Goal: Task Accomplishment & Management: Complete application form

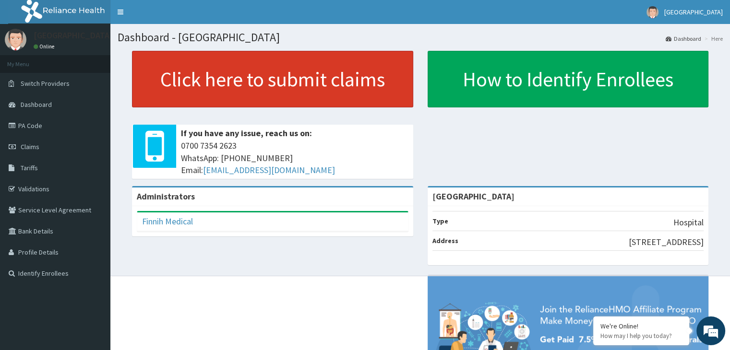
click at [267, 84] on link "Click here to submit claims" at bounding box center [272, 79] width 281 height 57
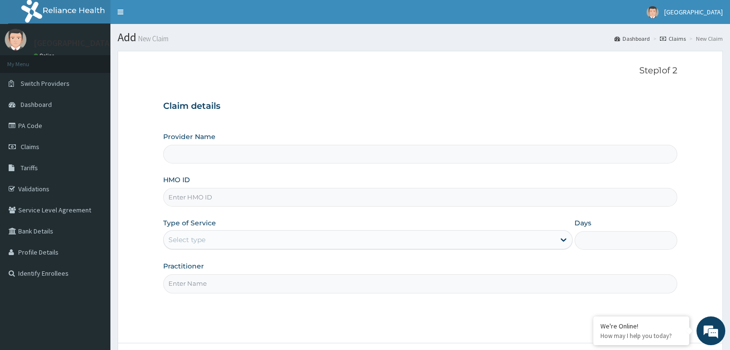
type input "[GEOGRAPHIC_DATA]"
click at [245, 194] on input "HMO ID" at bounding box center [420, 197] width 514 height 19
type input "MFD/10162/A"
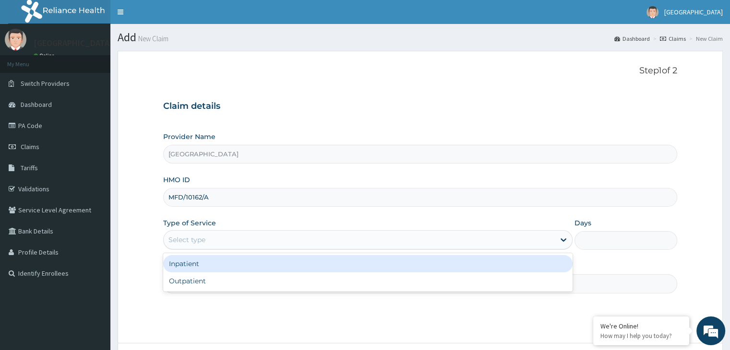
drag, startPoint x: 217, startPoint y: 238, endPoint x: 200, endPoint y: 275, distance: 40.6
click at [214, 244] on div "Select type" at bounding box center [359, 239] width 391 height 15
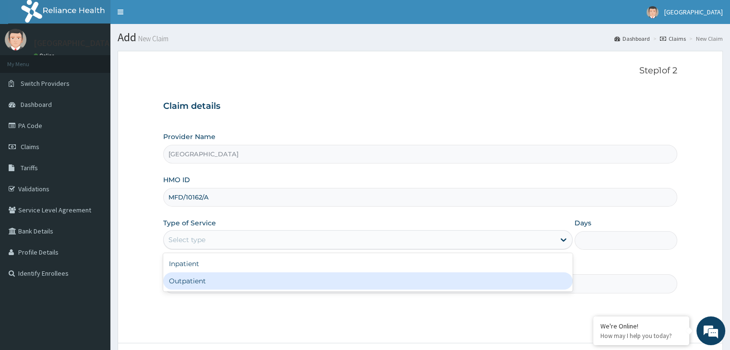
click at [200, 279] on div "Outpatient" at bounding box center [368, 281] width 410 height 17
type input "1"
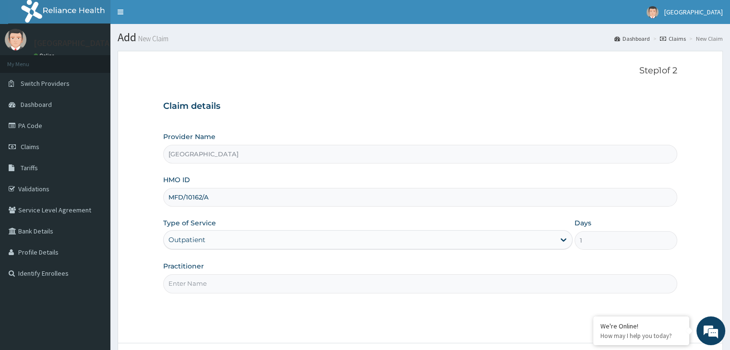
click at [203, 279] on input "Practitioner" at bounding box center [420, 284] width 514 height 19
type input "DR ABOH PETER"
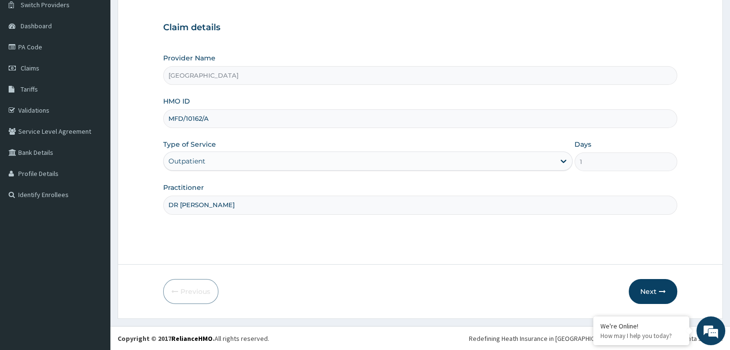
scroll to position [79, 0]
click at [656, 295] on button "Next" at bounding box center [653, 291] width 48 height 25
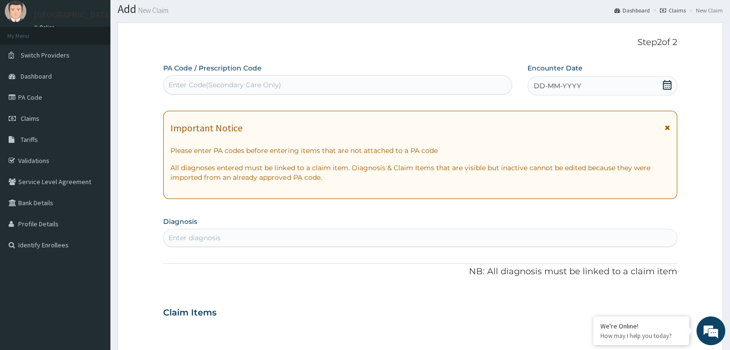
scroll to position [0, 0]
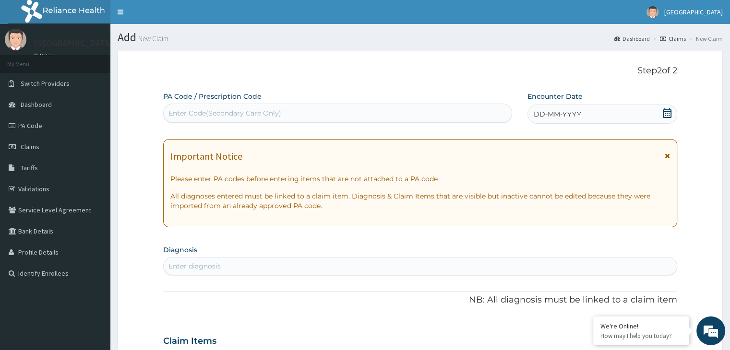
click at [190, 106] on div "Enter Code(Secondary Care Only)" at bounding box center [338, 113] width 348 height 15
click at [208, 115] on div "Enter Code(Secondary Care Only)" at bounding box center [225, 114] width 113 height 10
paste input "PA/4A7C9A"
type input "PA/4A7C9A"
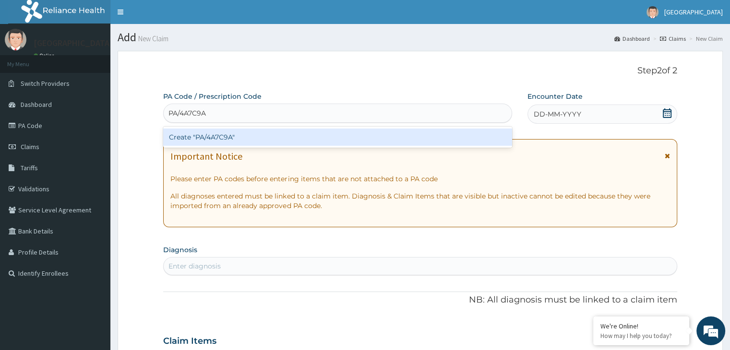
click at [199, 132] on div "Create "PA/4A7C9A"" at bounding box center [337, 137] width 349 height 17
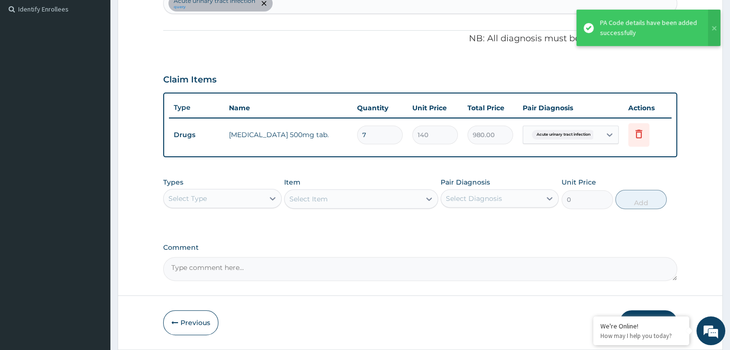
scroll to position [295, 0]
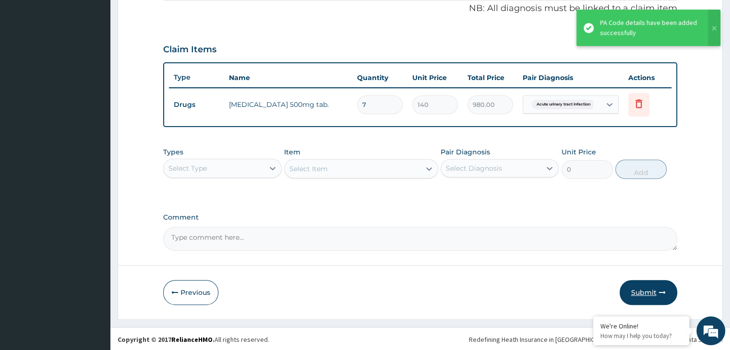
click at [633, 289] on button "Submit" at bounding box center [649, 292] width 58 height 25
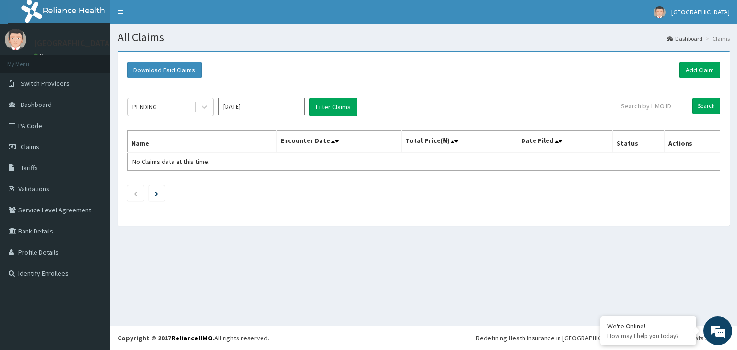
drag, startPoint x: 632, startPoint y: 116, endPoint x: 636, endPoint y: 109, distance: 8.0
click at [632, 115] on div "Search" at bounding box center [668, 107] width 106 height 18
click at [637, 109] on input "text" at bounding box center [652, 106] width 74 height 16
click at [601, 201] on div "PENDING Sep 2025 Filter Claims Search Name Encounter Date Total Price(₦) Date F…" at bounding box center [423, 148] width 603 height 128
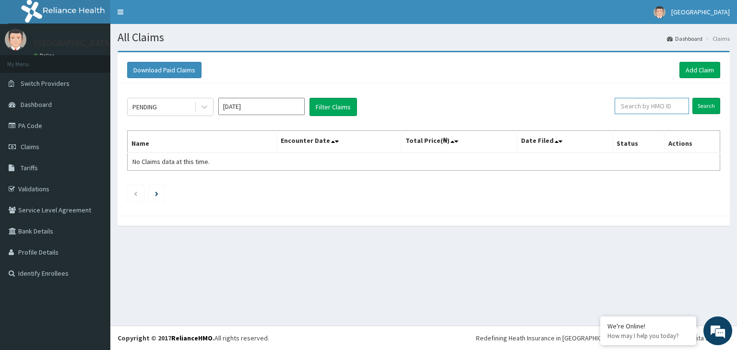
click at [664, 110] on input "text" at bounding box center [652, 106] width 74 height 16
type input "SNH/10008/A"
click at [693, 98] on input "Search" at bounding box center [707, 106] width 28 height 16
click at [643, 109] on input "SNH/10008/A" at bounding box center [637, 106] width 68 height 16
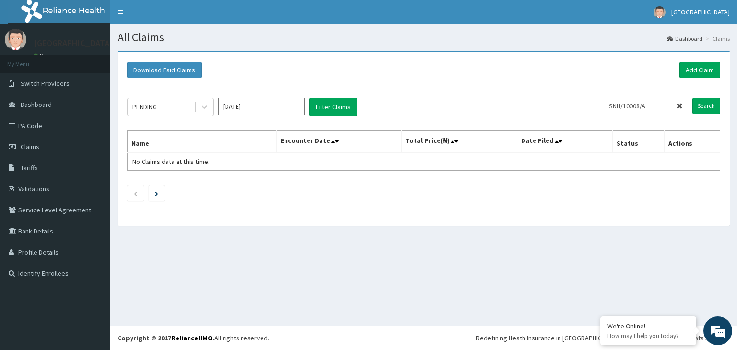
click at [643, 109] on input "SNH/10008/A" at bounding box center [637, 106] width 68 height 16
click at [699, 66] on link "Add Claim" at bounding box center [700, 70] width 41 height 16
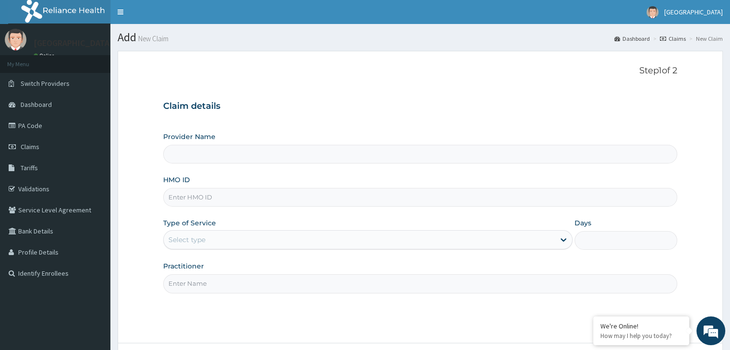
type input "[GEOGRAPHIC_DATA]"
drag, startPoint x: 572, startPoint y: 97, endPoint x: 547, endPoint y: 97, distance: 25.4
click at [572, 97] on div "Claim details Provider Name [GEOGRAPHIC_DATA] HMO ID Type of Service Select typ…" at bounding box center [420, 193] width 514 height 202
drag, startPoint x: 166, startPoint y: 177, endPoint x: 169, endPoint y: 201, distance: 24.7
click at [165, 180] on label "HMO ID" at bounding box center [176, 180] width 27 height 10
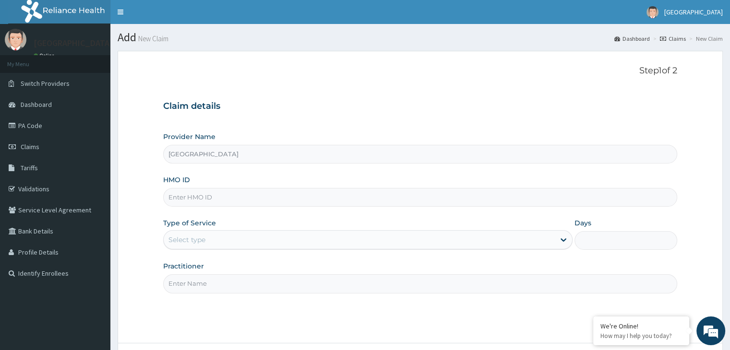
click at [165, 188] on input "HMO ID" at bounding box center [420, 197] width 514 height 19
click at [188, 200] on input "HMO ID" at bounding box center [420, 197] width 514 height 19
paste input "SNH/10008/A"
type input "SNH/10008/A"
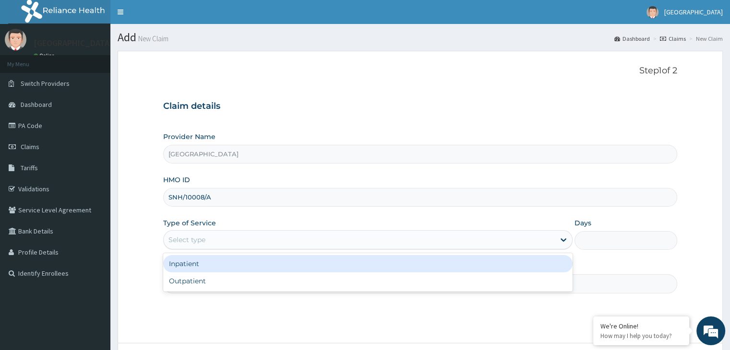
drag, startPoint x: 179, startPoint y: 238, endPoint x: 178, endPoint y: 253, distance: 15.4
click at [179, 239] on div "Select type" at bounding box center [187, 240] width 37 height 10
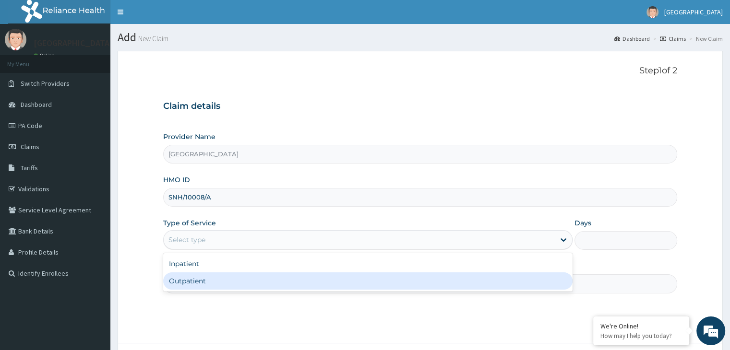
click at [180, 299] on div "Step 1 of 2 Claim details Provider Name Finnih Medical Centre HMO ID SNH/10008/…" at bounding box center [420, 197] width 514 height 263
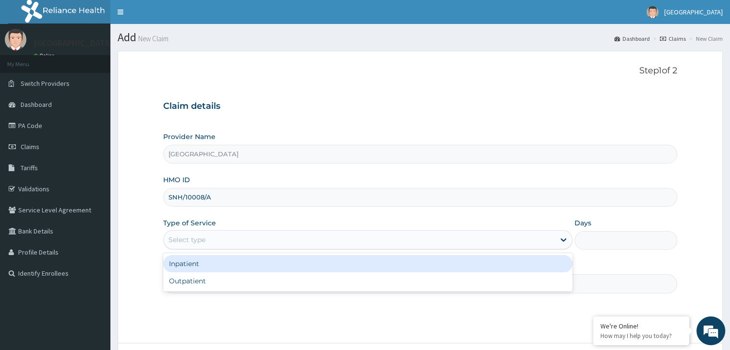
click at [221, 235] on div "Select type" at bounding box center [359, 239] width 391 height 15
click at [201, 269] on div "Inpatient" at bounding box center [368, 263] width 410 height 17
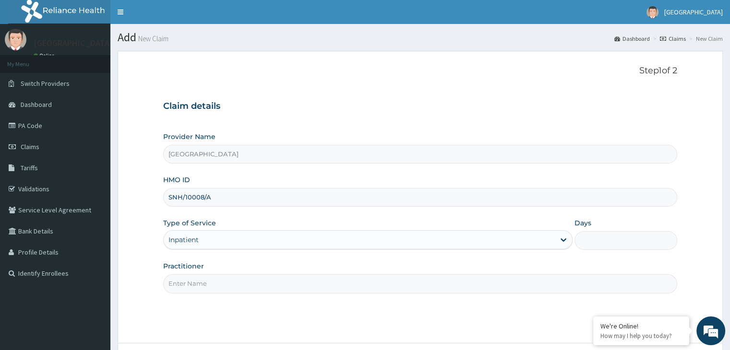
click at [225, 246] on div "Inpatient" at bounding box center [359, 239] width 391 height 15
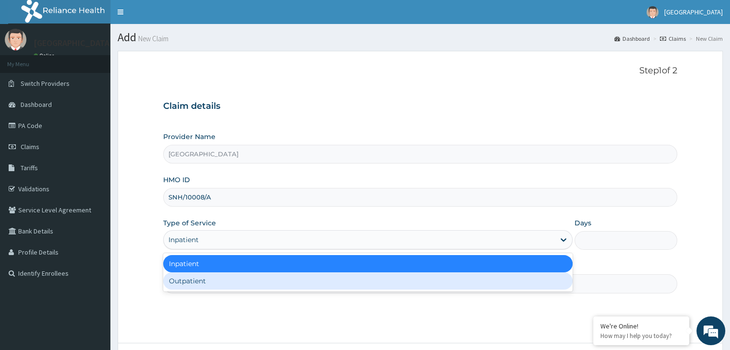
click at [193, 280] on div "Outpatient" at bounding box center [368, 281] width 410 height 17
type input "1"
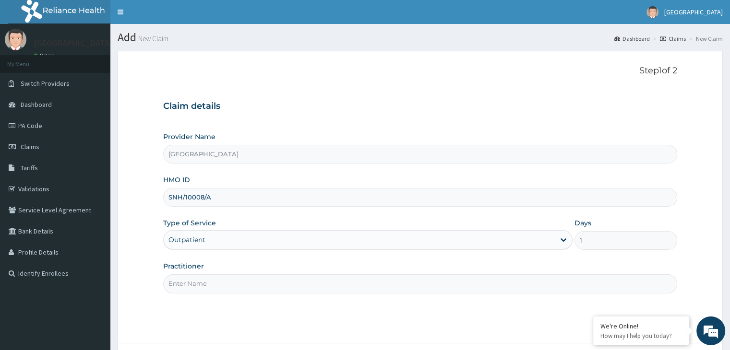
click at [181, 288] on input "Practitioner" at bounding box center [420, 284] width 514 height 19
type input "DR AKINTOLA KEHINDE"
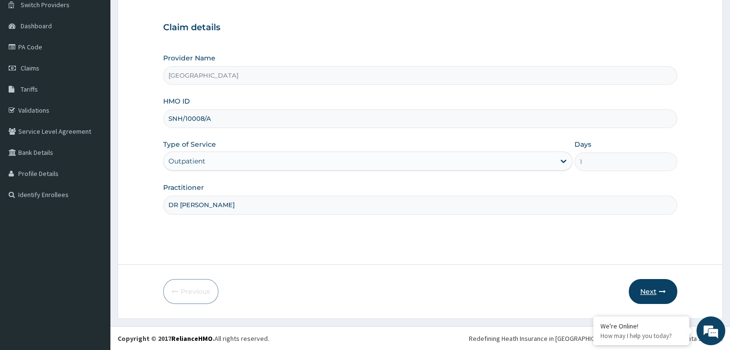
click at [656, 293] on button "Next" at bounding box center [653, 291] width 48 height 25
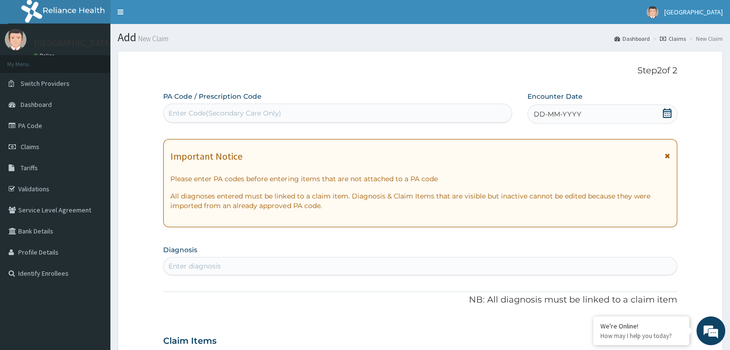
click at [238, 110] on div "Enter Code(Secondary Care Only)" at bounding box center [225, 114] width 113 height 10
paste input "PA/5E64D1"
type input "PA/5E64D1"
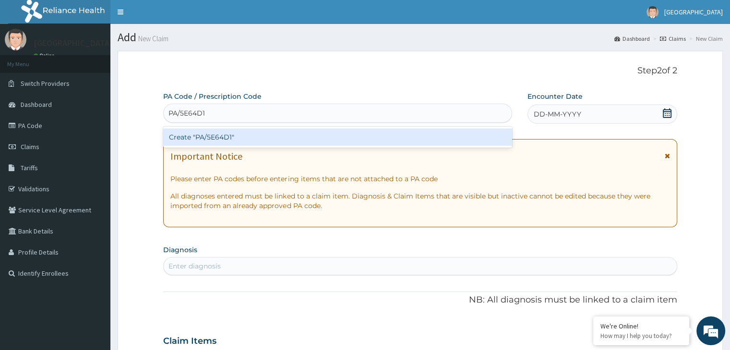
click at [234, 137] on div "Create "PA/5E64D1"" at bounding box center [337, 137] width 349 height 17
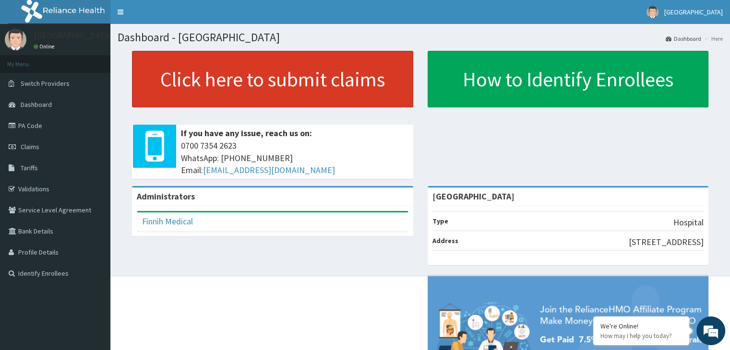
click at [259, 80] on link "Click here to submit claims" at bounding box center [272, 79] width 281 height 57
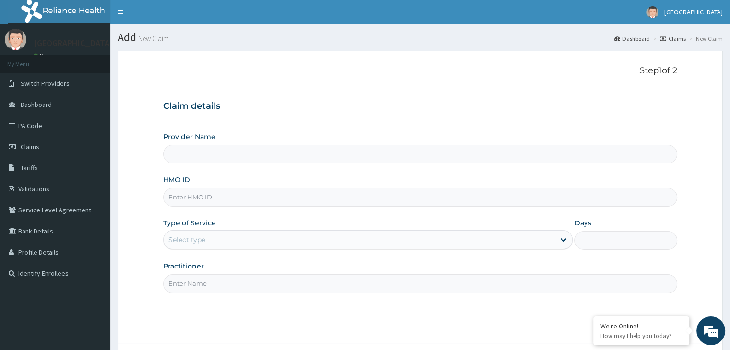
type input "[GEOGRAPHIC_DATA]"
click at [181, 196] on input "HMO ID" at bounding box center [420, 197] width 514 height 19
type input "SNH/10008/A"
click at [242, 244] on div "Select type" at bounding box center [359, 239] width 391 height 15
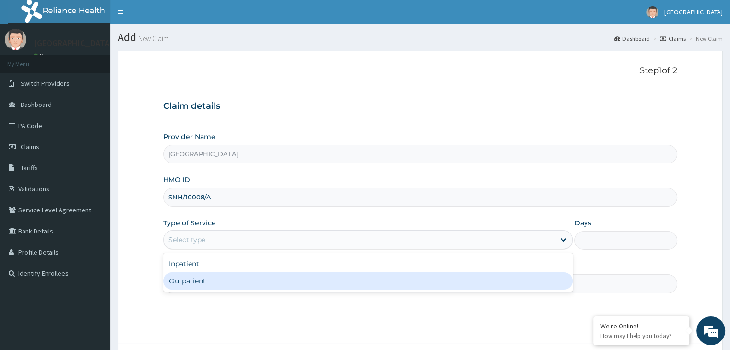
click at [199, 276] on div "Outpatient" at bounding box center [368, 281] width 410 height 17
type input "1"
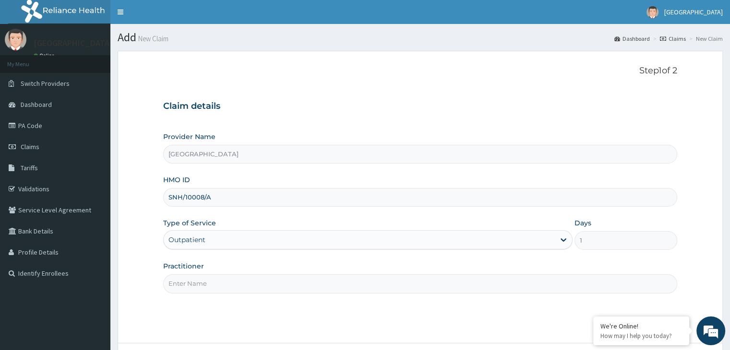
click at [199, 277] on input "Practitioner" at bounding box center [420, 284] width 514 height 19
type input "DR BRENDA"
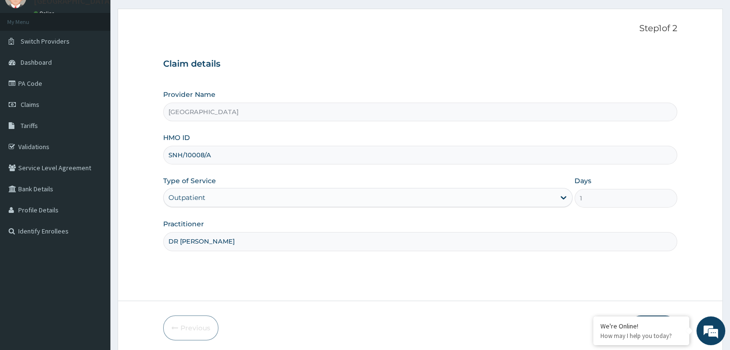
scroll to position [79, 0]
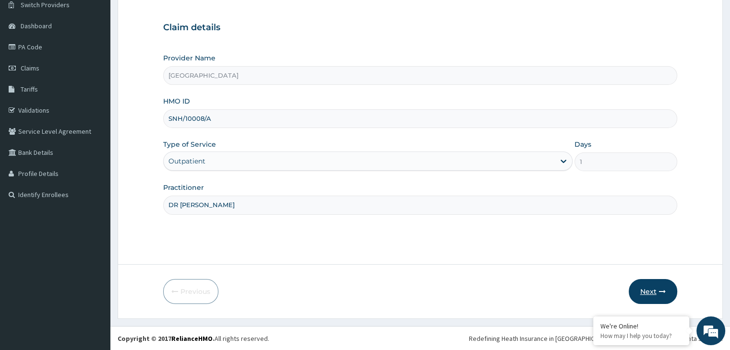
click at [636, 283] on button "Next" at bounding box center [653, 291] width 48 height 25
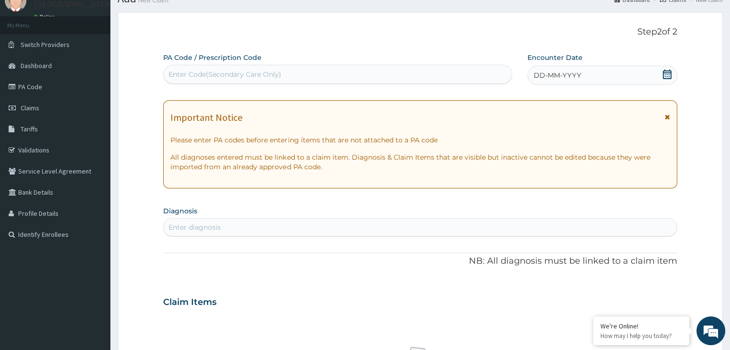
scroll to position [0, 0]
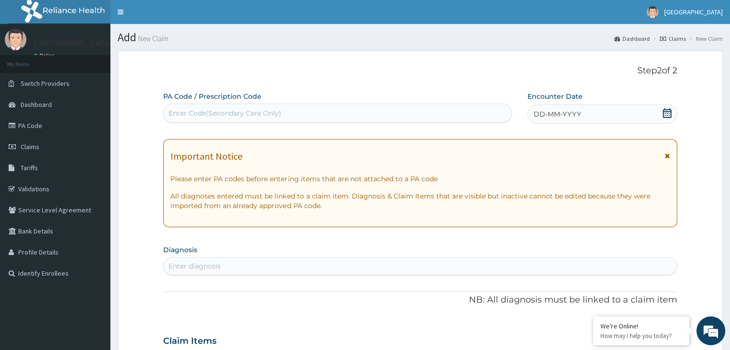
click at [240, 110] on div "Enter Code(Secondary Care Only)" at bounding box center [225, 114] width 113 height 10
paste input "PA/5E64D1"
type input "PA/5E64D1"
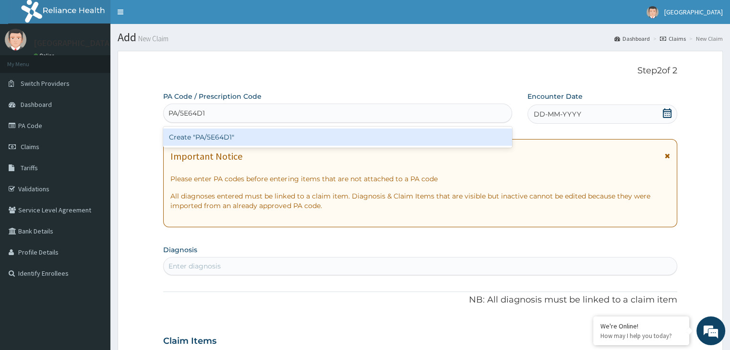
click at [209, 142] on div "Create "PA/5E64D1"" at bounding box center [337, 137] width 349 height 17
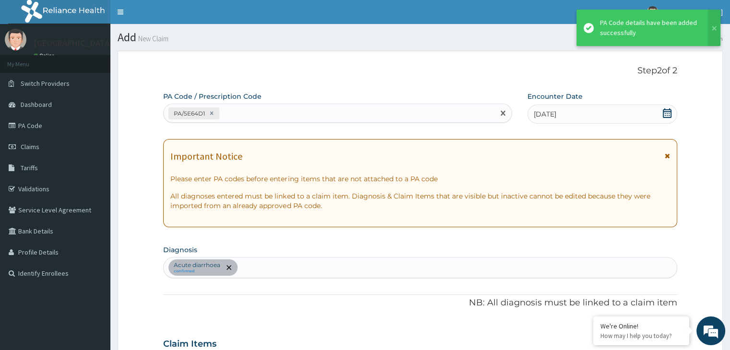
click at [241, 114] on div "PA/5E64D1" at bounding box center [329, 114] width 331 height 16
paste input "PA/FD751D"
type input "PA/FD751D"
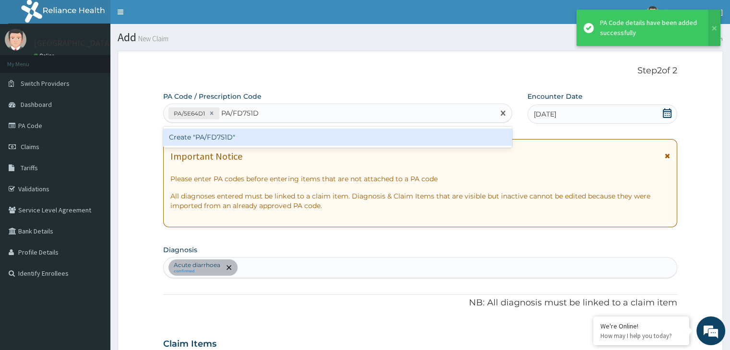
click at [238, 136] on div "Create "PA/FD751D"" at bounding box center [337, 137] width 349 height 17
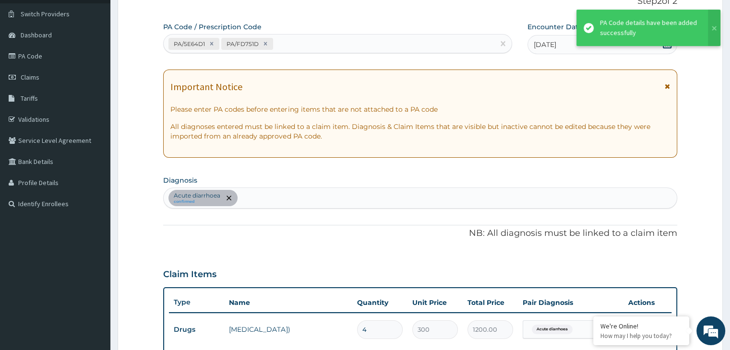
scroll to position [1, 0]
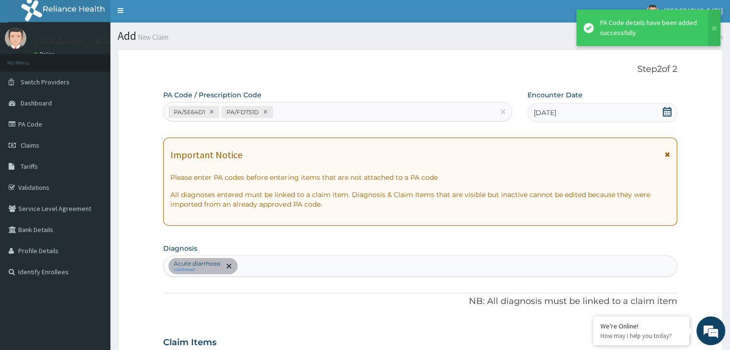
click at [280, 112] on div "PA/5E64D1 PA/FD751D" at bounding box center [329, 112] width 331 height 16
paste input "PA/66A453"
type input "PA/66A453"
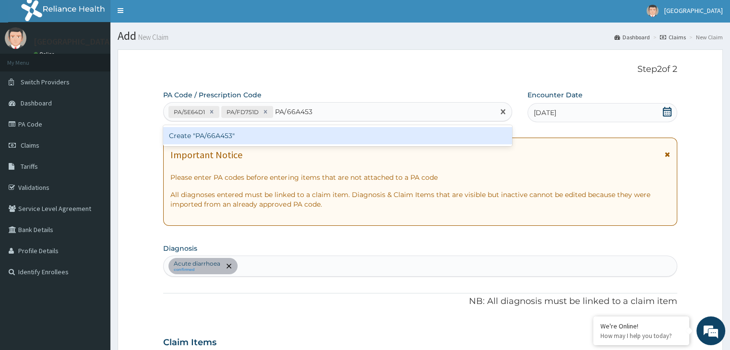
click at [273, 129] on div "Create "PA/66A453"" at bounding box center [337, 135] width 349 height 17
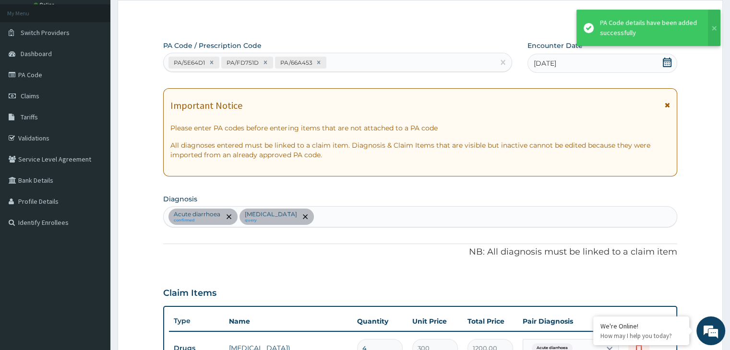
scroll to position [35, 0]
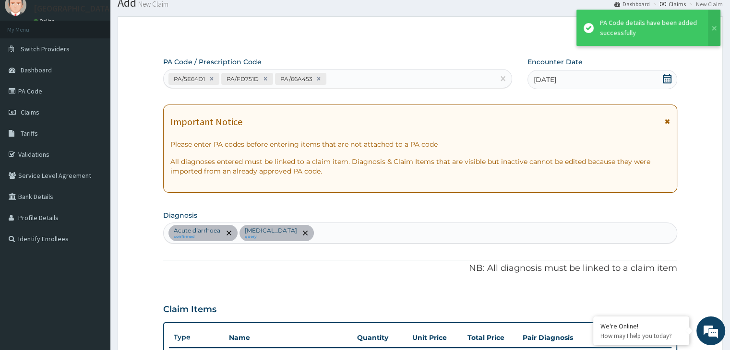
click at [351, 76] on div "PA/5E64D1 PA/FD751D PA/66A453" at bounding box center [329, 79] width 331 height 16
paste input "PA/18429E"
type input "PA/18429E"
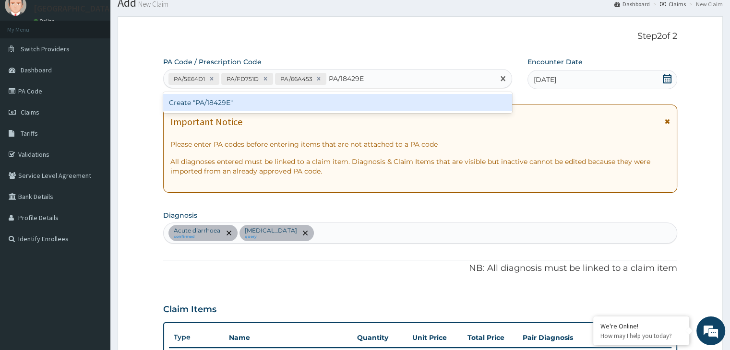
click at [315, 104] on div "Create "PA/18429E"" at bounding box center [337, 102] width 349 height 17
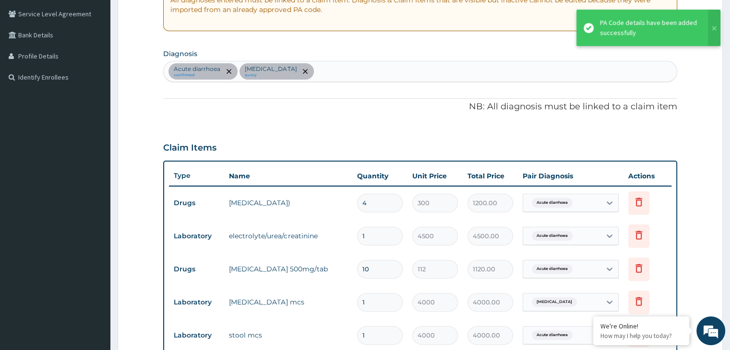
scroll to position [52, 0]
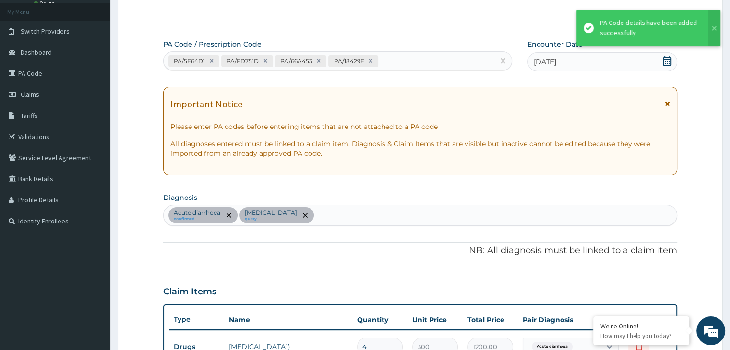
click at [313, 214] on div "Acute diarrhoea confirmed Pneumonia query" at bounding box center [420, 215] width 513 height 20
type input "[MEDICAL_DATA]"
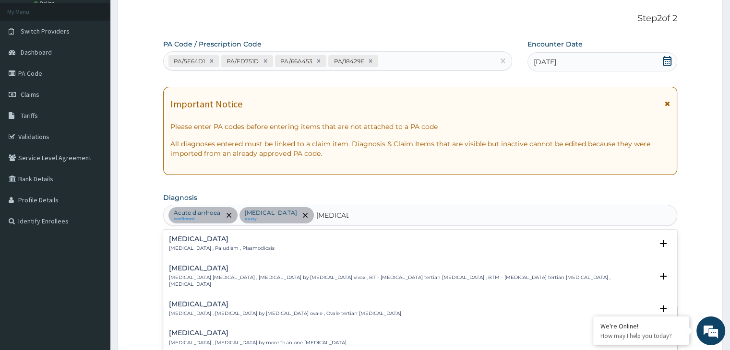
click at [190, 247] on p "Malaria , Paludism , Plasmodiosis" at bounding box center [222, 248] width 106 height 7
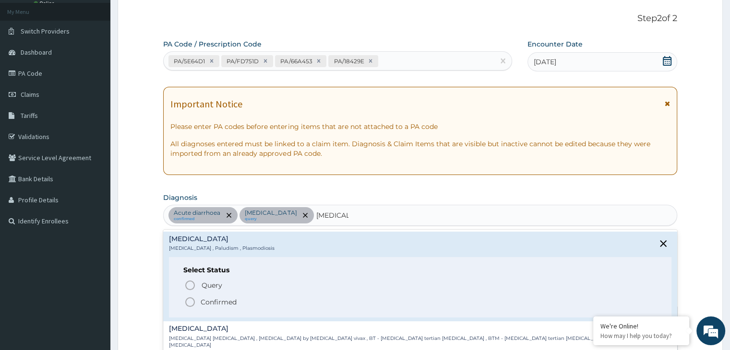
click at [196, 298] on span "Confirmed" at bounding box center [420, 303] width 472 height 12
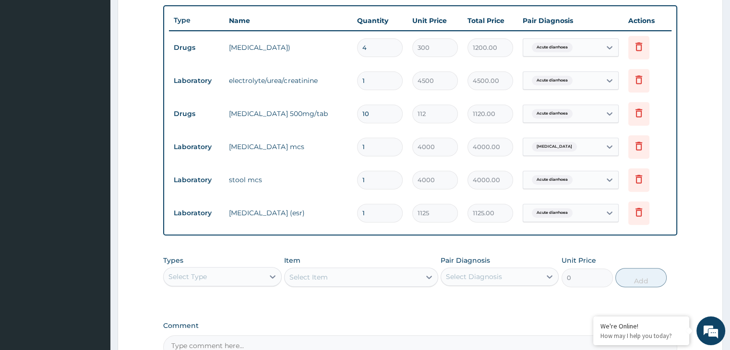
scroll to position [388, 0]
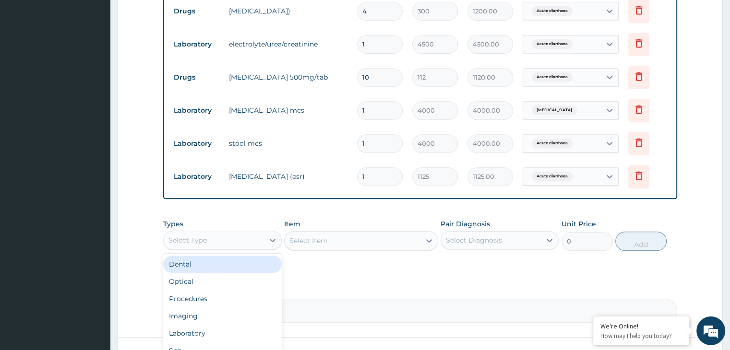
click at [237, 235] on div "Select Type" at bounding box center [214, 240] width 100 height 15
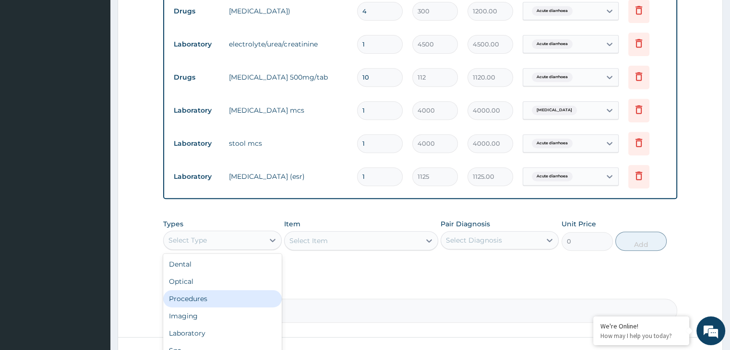
click at [209, 294] on div "Procedures" at bounding box center [222, 298] width 118 height 17
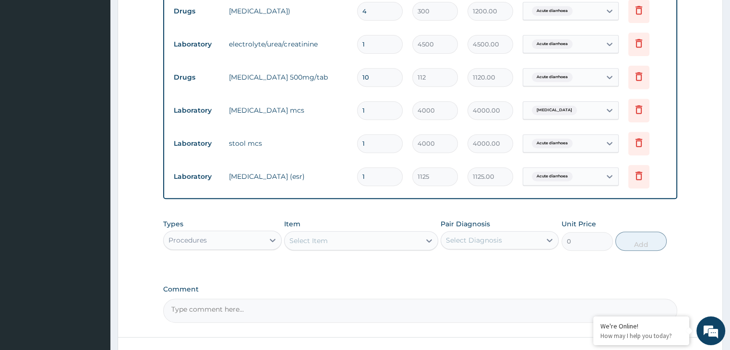
click at [326, 252] on div "Types Procedures Item Select Item Pair Diagnosis Select Diagnosis Unit Price 0 …" at bounding box center [420, 235] width 514 height 41
click at [339, 237] on div "Select Item" at bounding box center [353, 240] width 136 height 15
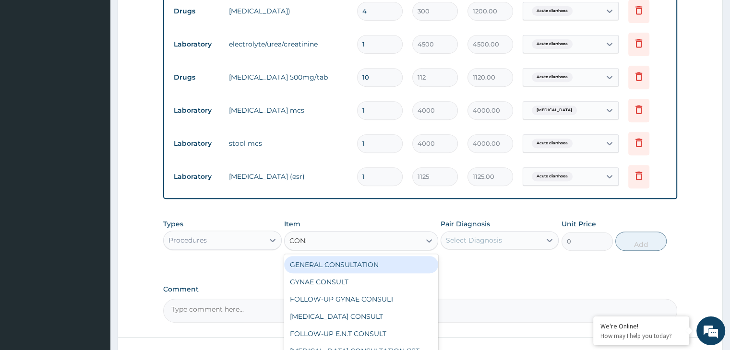
type input "CONSU"
type input "3000"
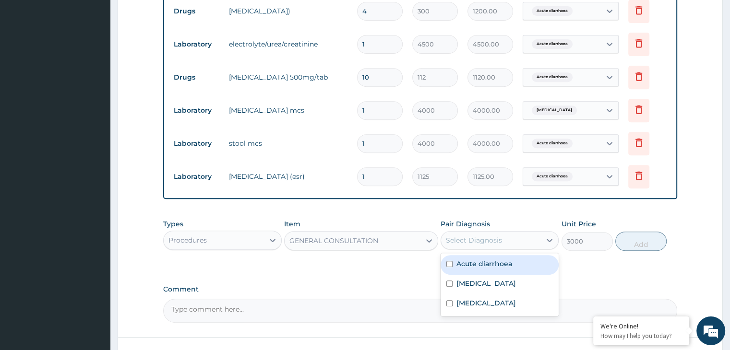
click at [501, 247] on div "Select Diagnosis" at bounding box center [500, 240] width 118 height 18
click at [477, 263] on label "Acute diarrhoea" at bounding box center [485, 264] width 56 height 10
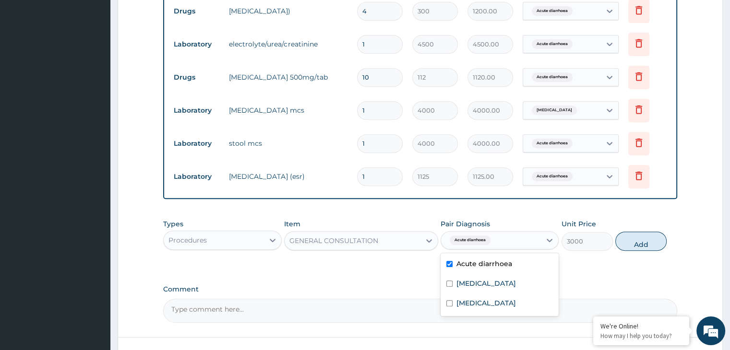
click at [471, 271] on div "Acute diarrhoea" at bounding box center [500, 265] width 118 height 20
checkbox input "false"
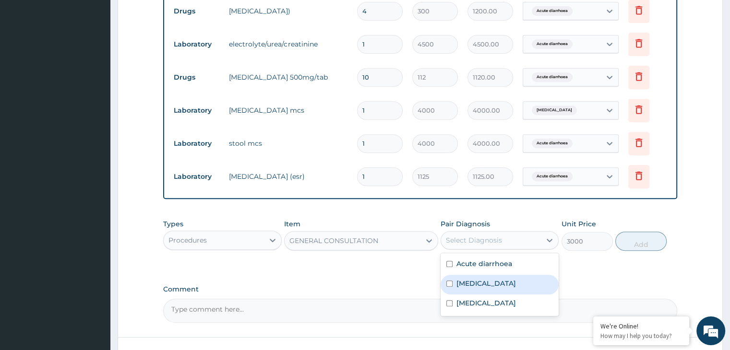
click at [470, 279] on label "Pneumonia" at bounding box center [487, 284] width 60 height 10
checkbox input "true"
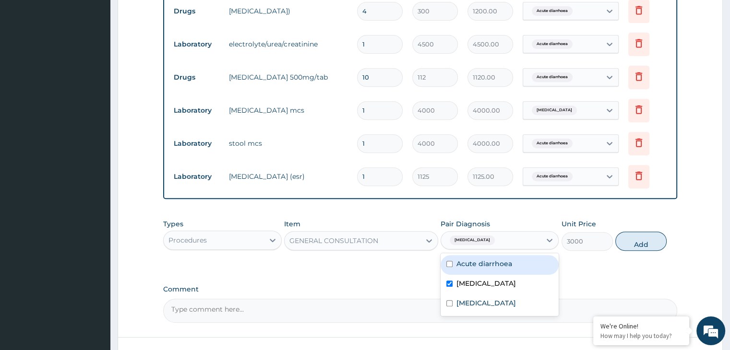
click at [494, 259] on label "Acute diarrhoea" at bounding box center [485, 264] width 56 height 10
checkbox input "true"
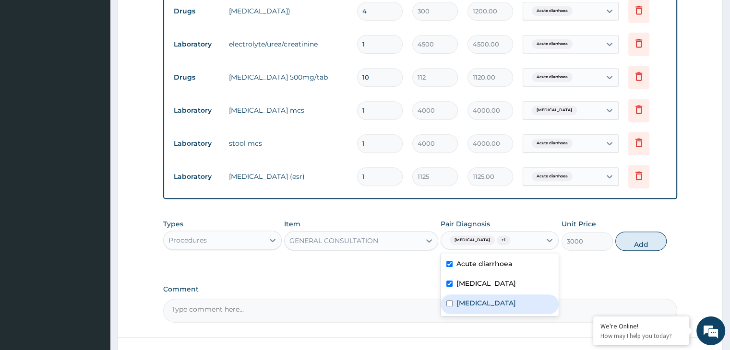
click at [469, 309] on div "Malaria" at bounding box center [500, 305] width 118 height 20
checkbox input "true"
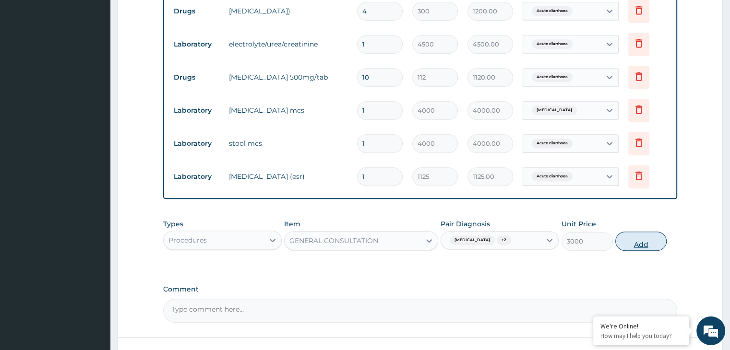
click at [621, 240] on button "Add" at bounding box center [640, 241] width 51 height 19
type input "0"
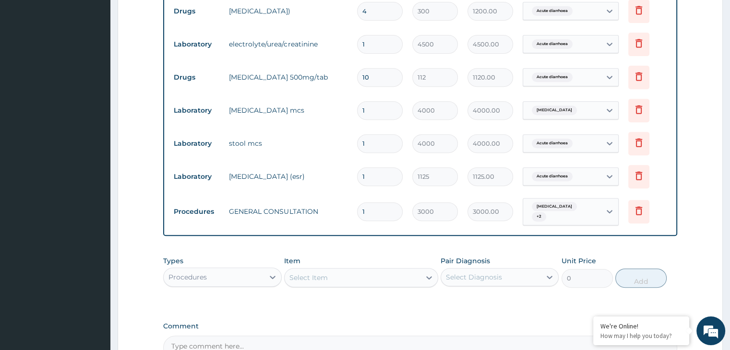
click at [218, 270] on div "Procedures" at bounding box center [214, 277] width 100 height 15
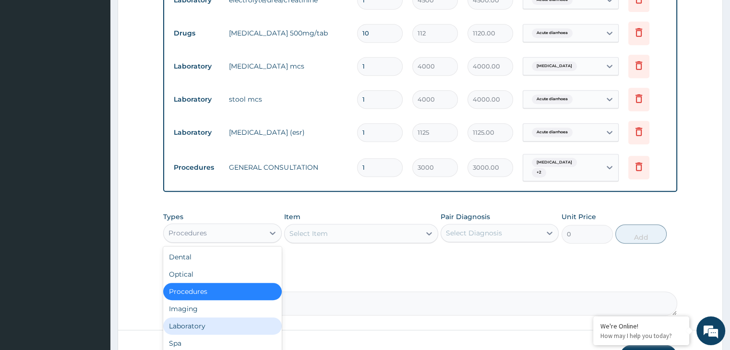
scroll to position [493, 0]
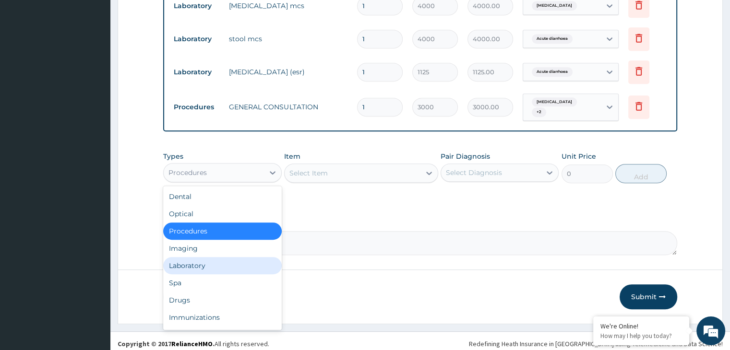
click at [205, 258] on div "Laboratory" at bounding box center [222, 265] width 118 height 17
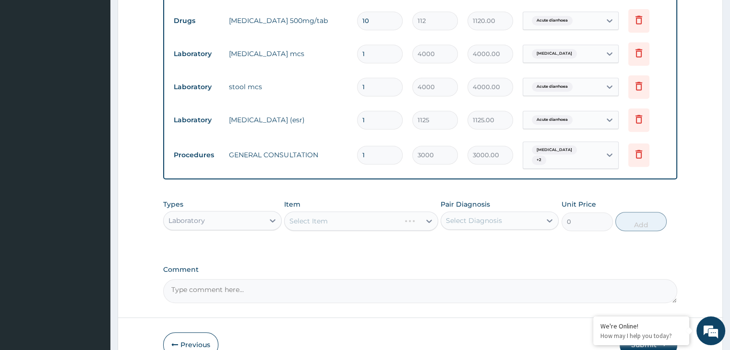
scroll to position [397, 0]
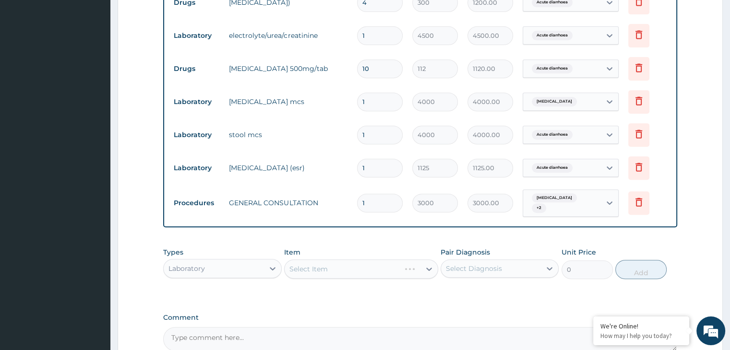
click at [305, 269] on div "Select Item" at bounding box center [361, 269] width 154 height 19
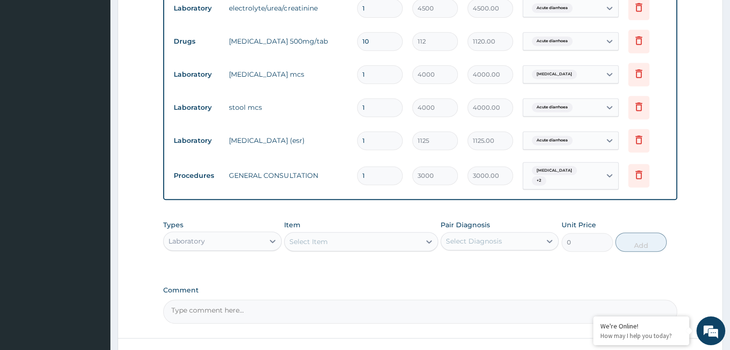
scroll to position [445, 0]
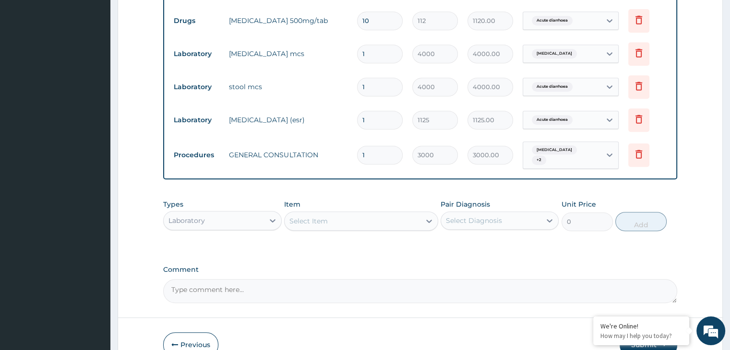
click at [341, 221] on div "Select Item" at bounding box center [353, 221] width 136 height 15
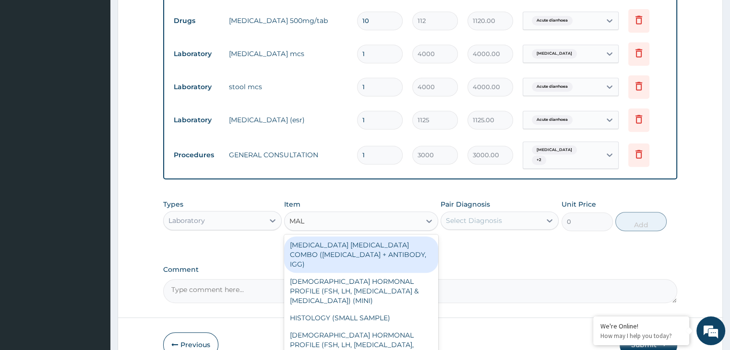
type input "MALA"
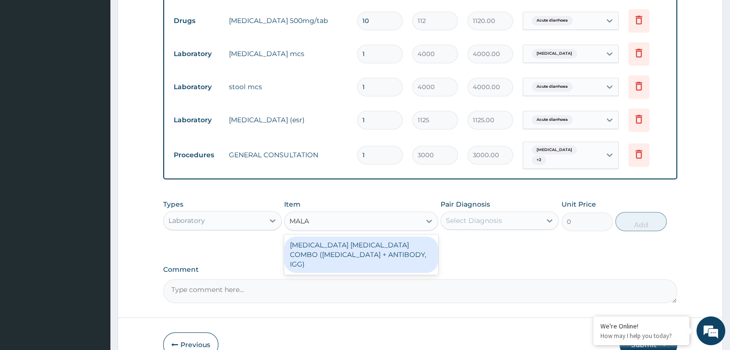
type input "1875"
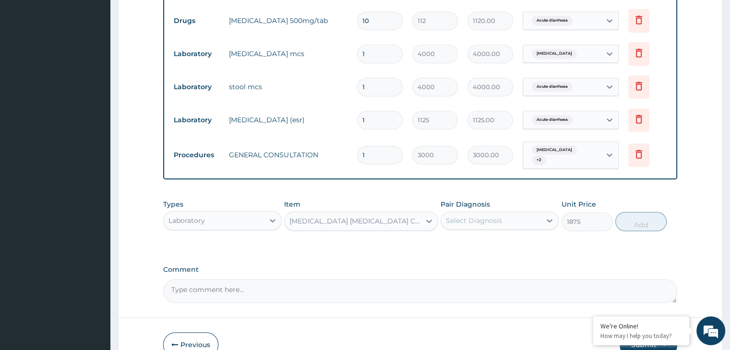
click at [516, 215] on div "Select Diagnosis" at bounding box center [491, 220] width 100 height 15
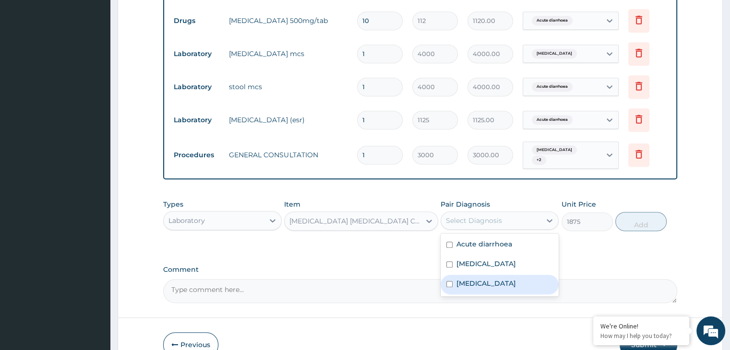
drag, startPoint x: 474, startPoint y: 283, endPoint x: 598, endPoint y: 251, distance: 128.3
click at [476, 283] on div "Malaria" at bounding box center [500, 285] width 118 height 20
checkbox input "true"
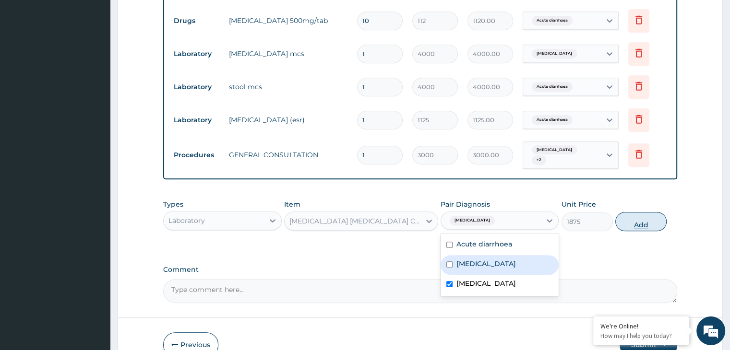
click at [649, 216] on button "Add" at bounding box center [640, 221] width 51 height 19
type input "0"
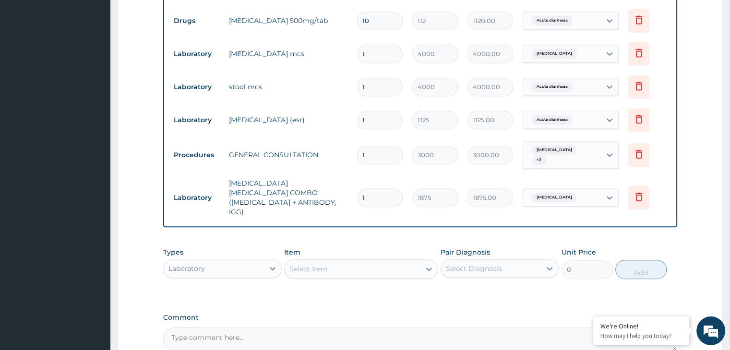
click at [335, 260] on div "Types Laboratory Item Select Item Pair Diagnosis Select Diagnosis Unit Price 0 …" at bounding box center [420, 263] width 514 height 41
click at [335, 262] on div "Select Item" at bounding box center [353, 269] width 136 height 15
type input "FULL"
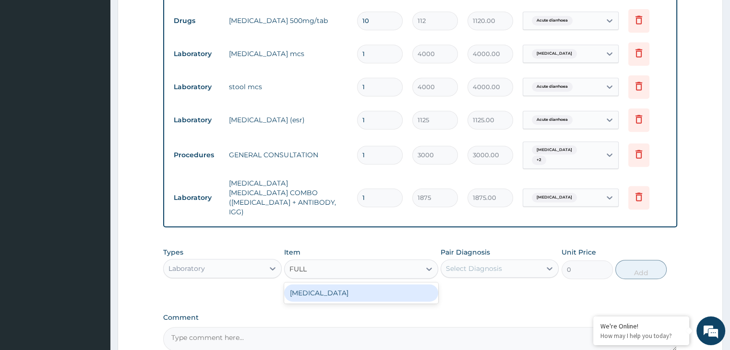
type input "3000"
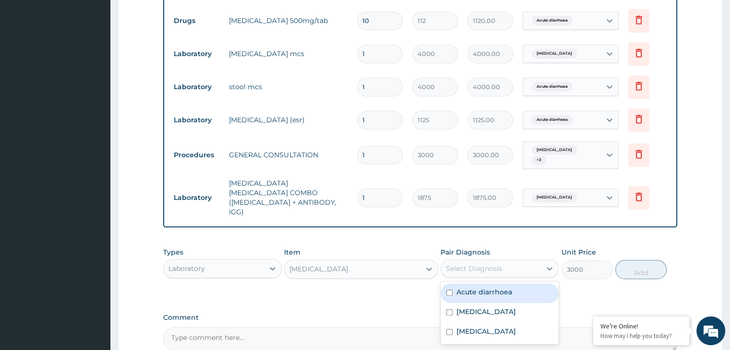
click at [481, 264] on div "Select Diagnosis" at bounding box center [474, 269] width 56 height 10
click at [477, 288] on label "Acute diarrhoea" at bounding box center [485, 293] width 56 height 10
checkbox input "true"
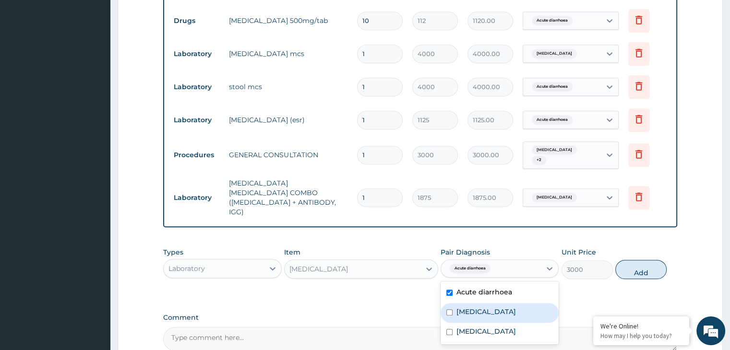
click at [476, 307] on label "Pneumonia" at bounding box center [487, 312] width 60 height 10
checkbox input "true"
click at [640, 260] on button "Add" at bounding box center [640, 269] width 51 height 19
type input "0"
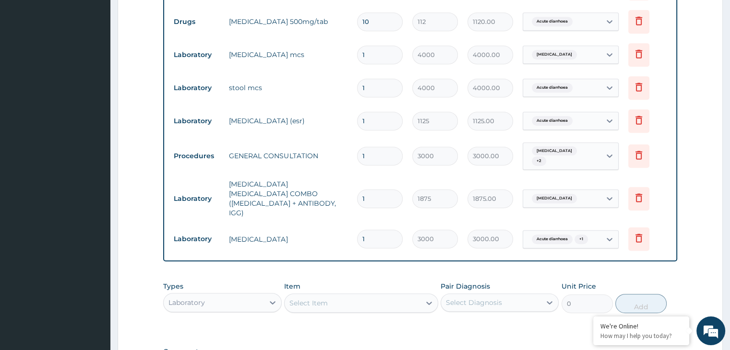
type input "2"
type input "6000.00"
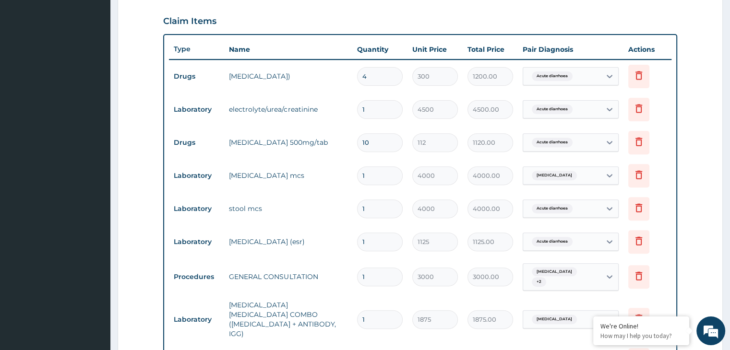
scroll to position [449, 0]
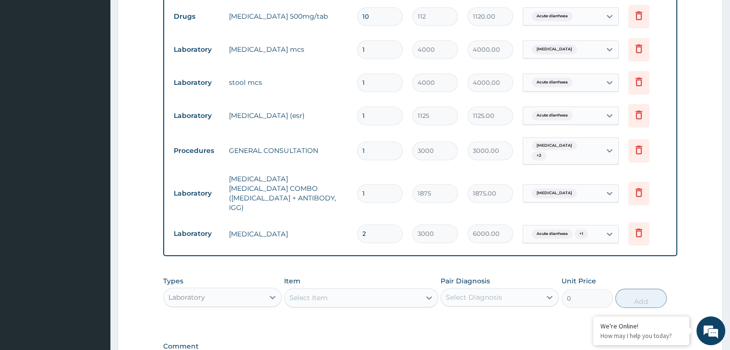
type input "2"
click at [194, 290] on div "Laboratory" at bounding box center [214, 297] width 100 height 15
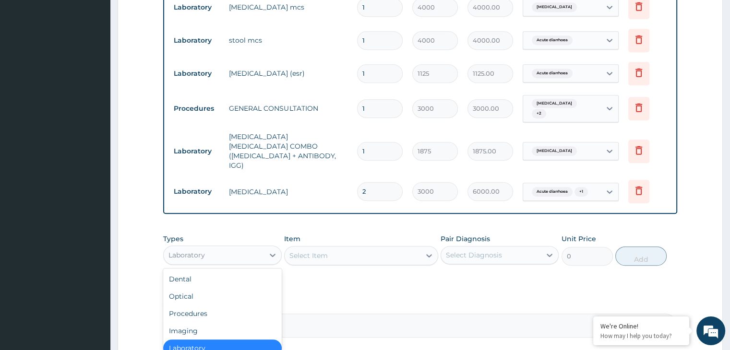
scroll to position [559, 0]
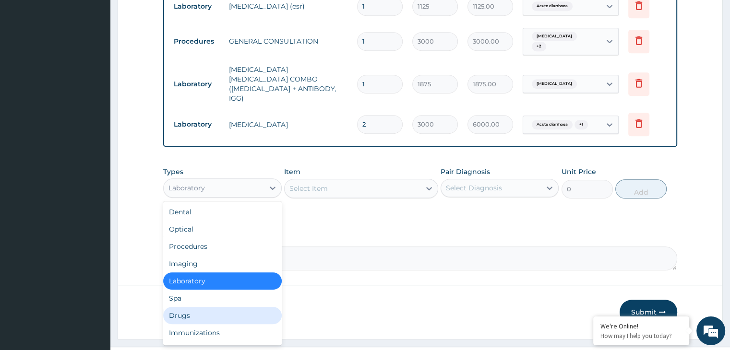
click at [187, 307] on div "Drugs" at bounding box center [222, 315] width 118 height 17
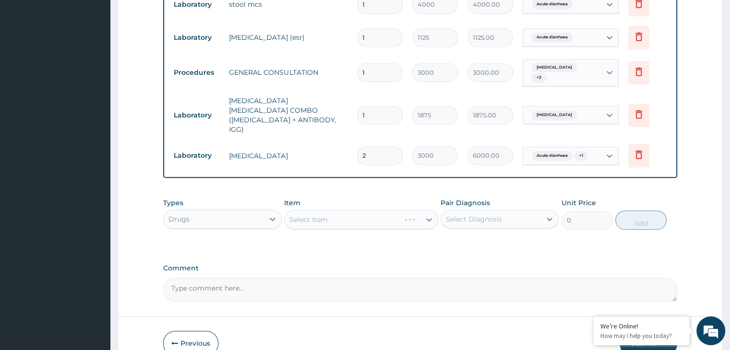
scroll to position [511, 0]
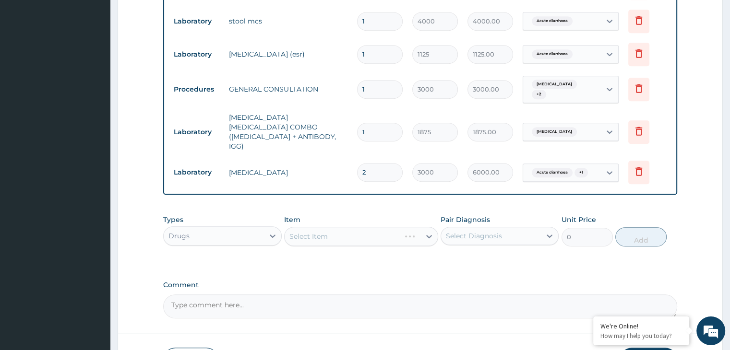
click at [326, 227] on div "Select Item" at bounding box center [361, 236] width 154 height 19
click at [328, 229] on div "Select Item" at bounding box center [353, 236] width 136 height 15
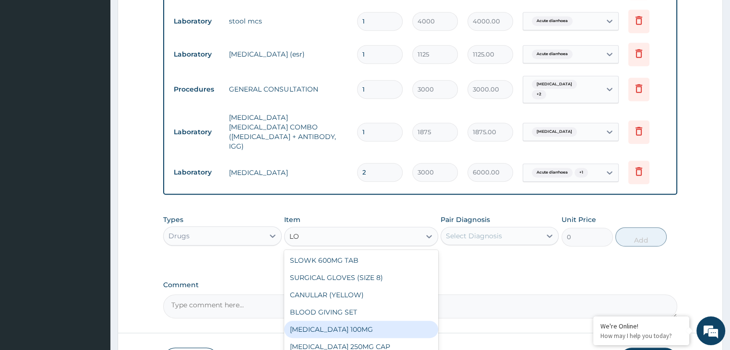
type input "L"
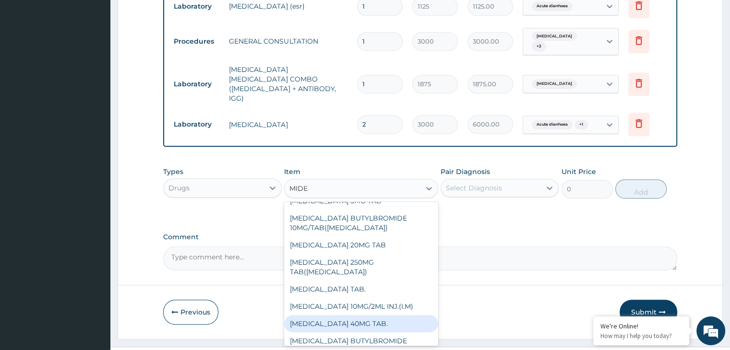
scroll to position [0, 0]
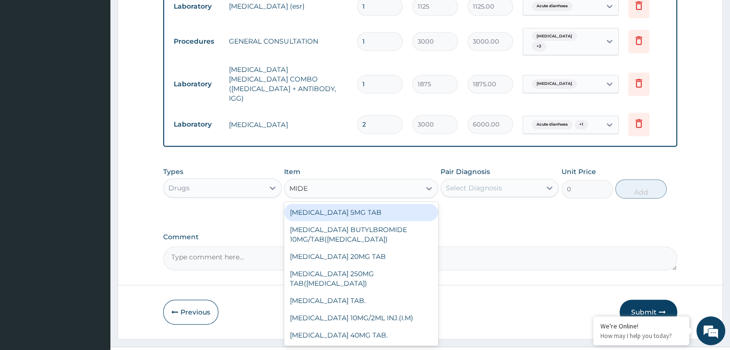
type input "MIDE"
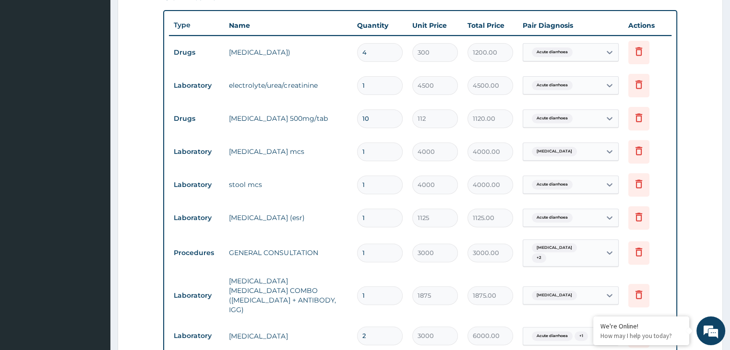
scroll to position [559, 0]
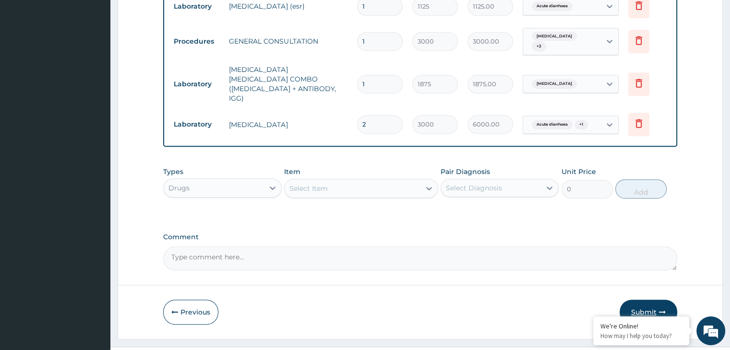
click at [649, 300] on button "Submit" at bounding box center [649, 312] width 58 height 25
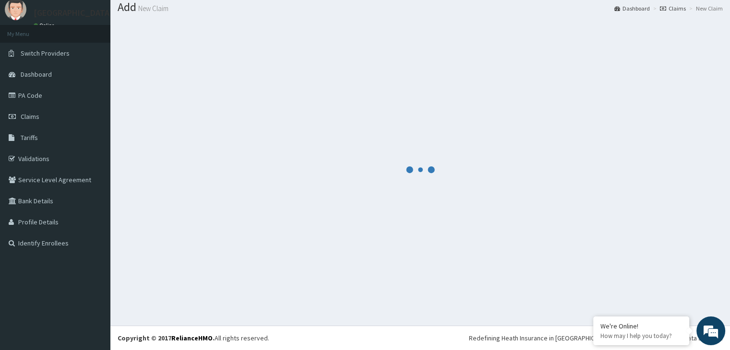
scroll to position [30, 0]
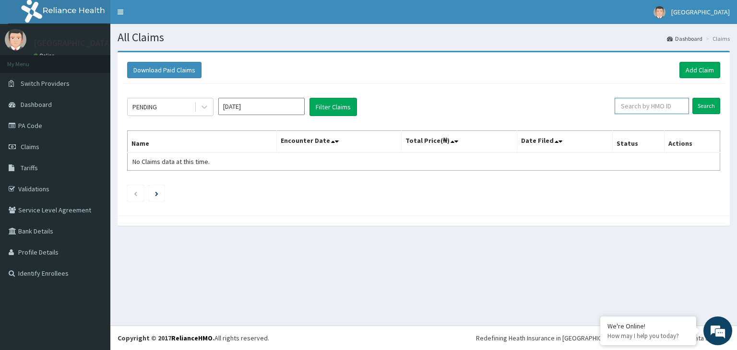
click at [638, 104] on input "text" at bounding box center [652, 106] width 74 height 16
type input "OTV/10564/C"
click at [726, 106] on div "Download Paid Claims Add Claim × Note you can only download claims within a max…" at bounding box center [424, 134] width 613 height 164
click at [716, 111] on input "Search" at bounding box center [707, 106] width 28 height 16
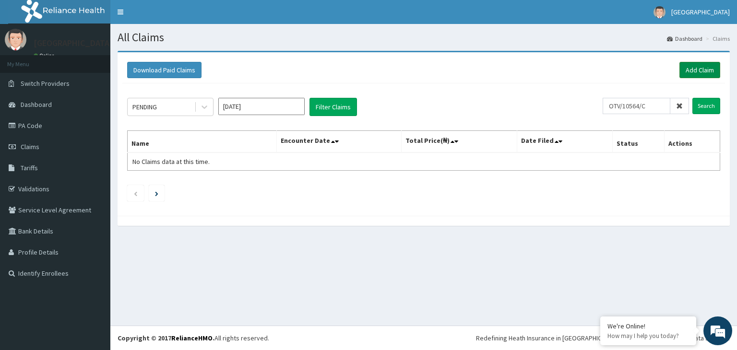
click at [709, 65] on link "Add Claim" at bounding box center [700, 70] width 41 height 16
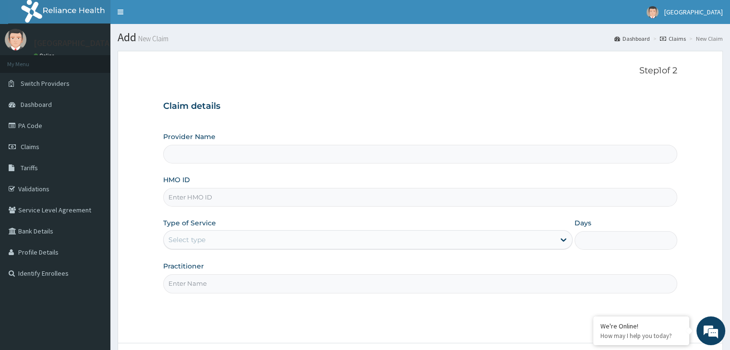
click at [182, 200] on input "HMO ID" at bounding box center [420, 197] width 514 height 19
paste input "OTV/10564/C"
type input "OTV/10564/C"
type input "[GEOGRAPHIC_DATA]"
type input "OTV/10564/C"
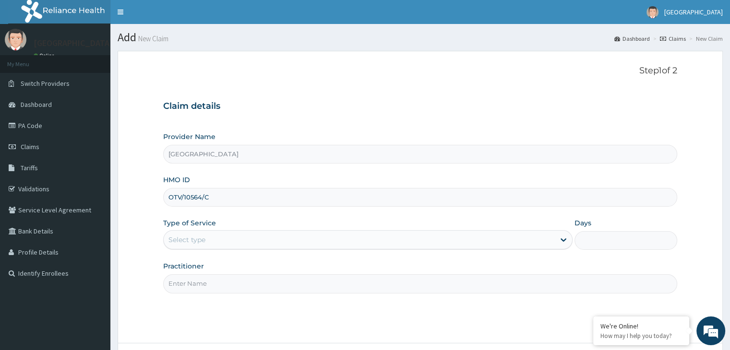
click at [204, 239] on div "Select type" at bounding box center [187, 240] width 37 height 10
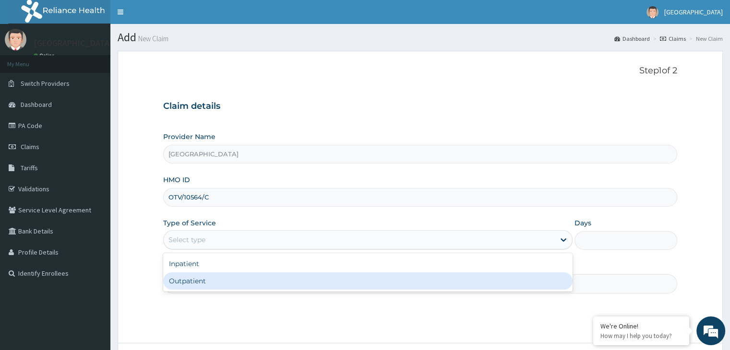
click at [190, 283] on div "Outpatient" at bounding box center [368, 281] width 410 height 17
type input "1"
click at [190, 283] on input "Practitioner" at bounding box center [420, 284] width 514 height 19
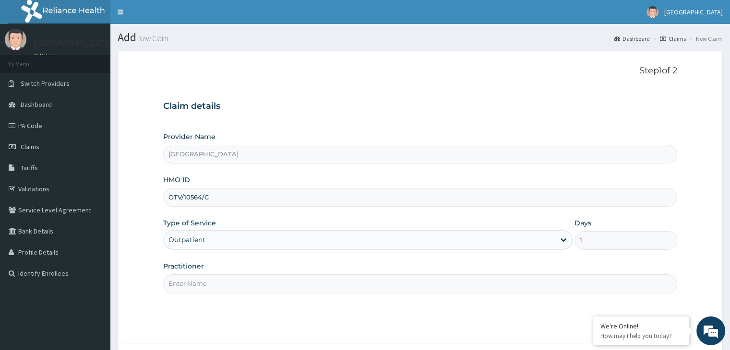
type input "DR [PERSON_NAME]"
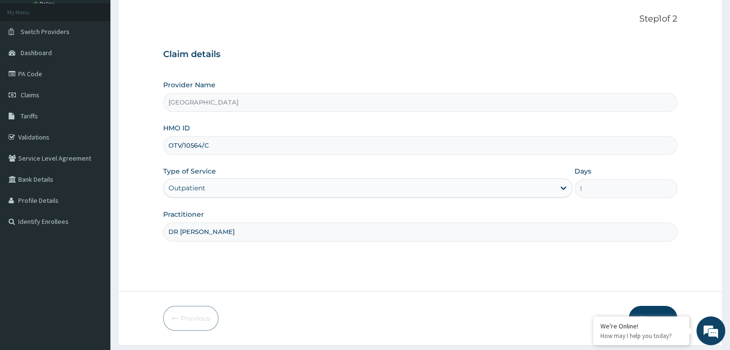
scroll to position [79, 0]
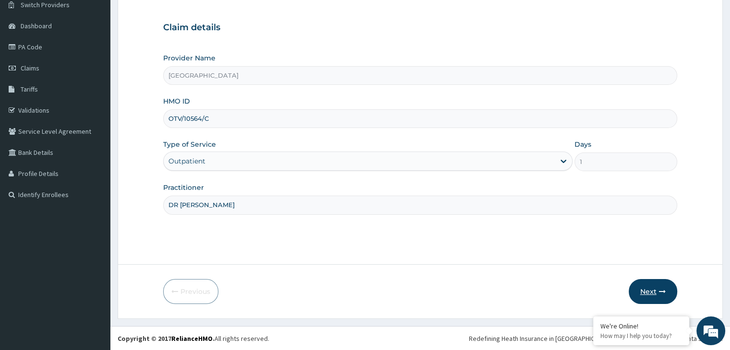
click at [647, 285] on button "Next" at bounding box center [653, 291] width 48 height 25
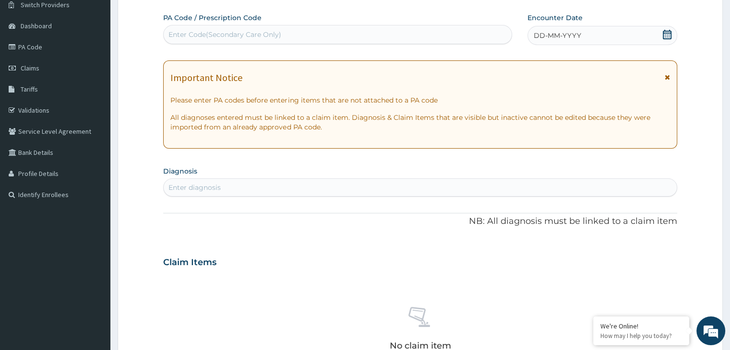
scroll to position [0, 0]
click at [226, 30] on div "Enter Code(Secondary Care Only)" at bounding box center [225, 35] width 113 height 10
click at [215, 36] on div "Enter Code(Secondary Care Only)" at bounding box center [225, 35] width 113 height 10
paste input "PA/16511D"
type input "PA/16511D"
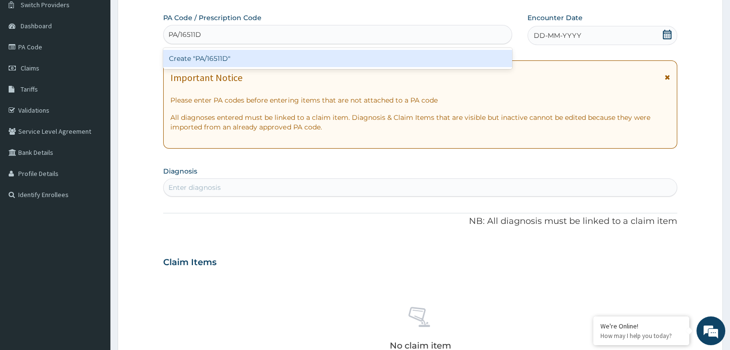
click at [208, 56] on div "Create "PA/16511D"" at bounding box center [337, 58] width 349 height 17
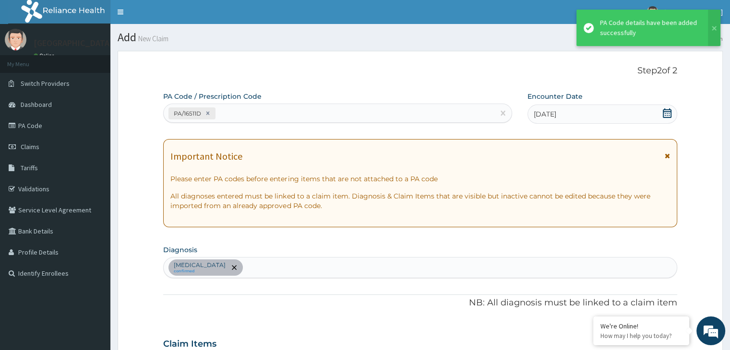
click at [271, 271] on div "Bacterial gastroenteritis confirmed" at bounding box center [420, 268] width 513 height 20
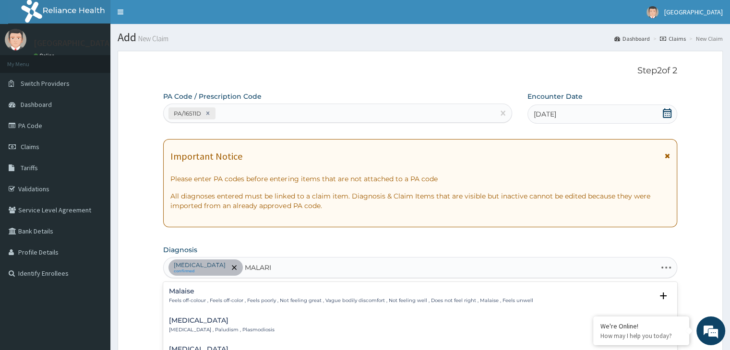
type input "MALARIA"
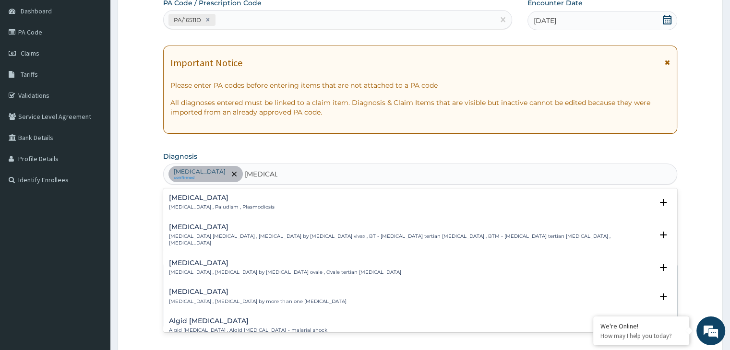
scroll to position [96, 0]
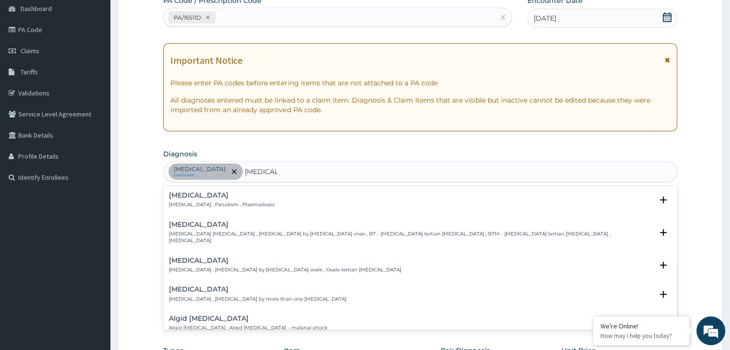
click at [197, 196] on h4 "Malaria" at bounding box center [222, 195] width 106 height 7
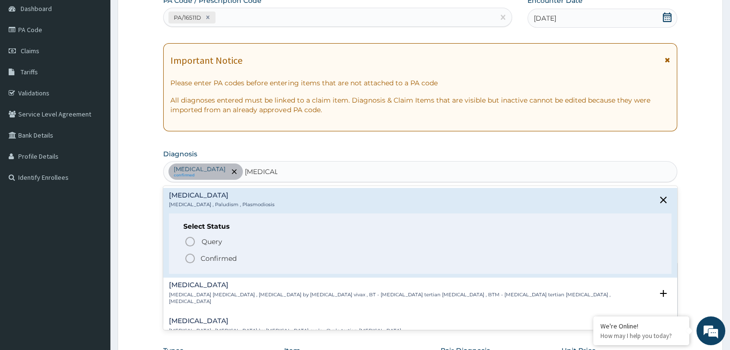
click at [211, 254] on p "Confirmed" at bounding box center [219, 259] width 36 height 10
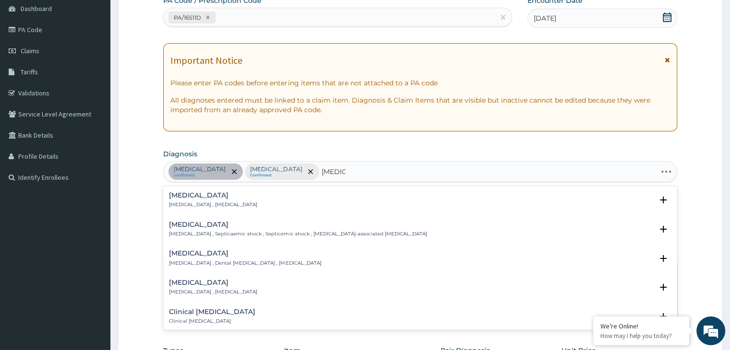
type input "SEPSIS,"
click at [193, 199] on div "Sepsis Systemic infection , Sepsis" at bounding box center [213, 200] width 88 height 17
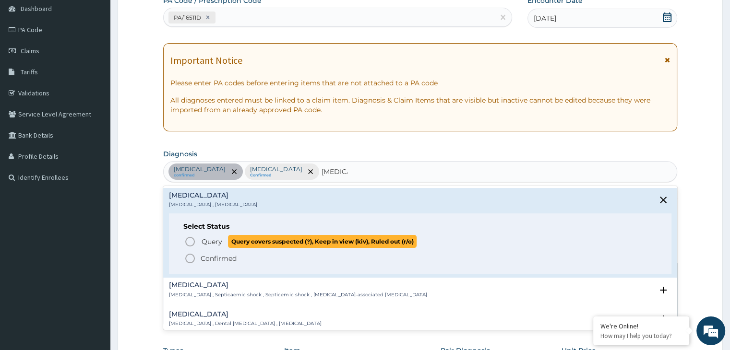
click at [188, 240] on icon "status option query" at bounding box center [190, 242] width 12 height 12
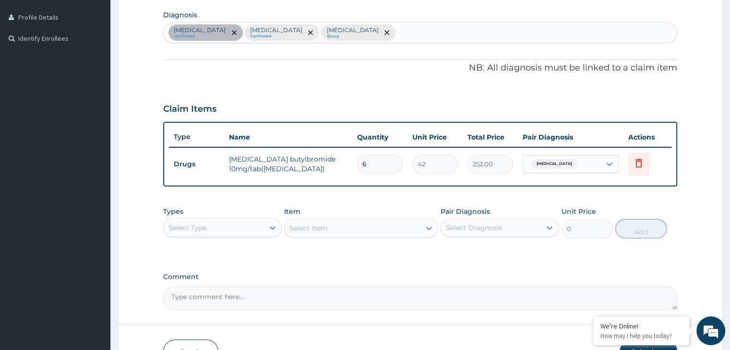
scroll to position [295, 0]
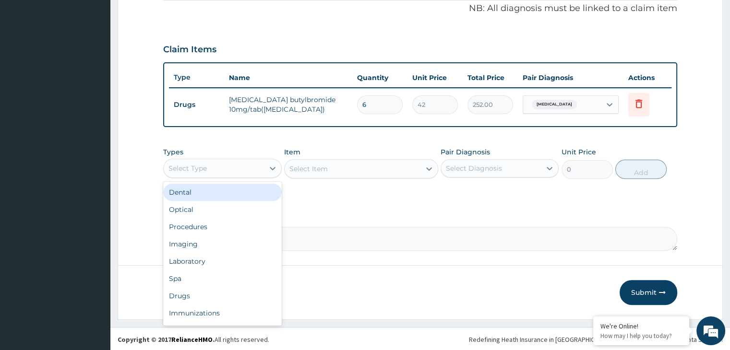
click at [233, 167] on div "Select Type" at bounding box center [214, 168] width 100 height 15
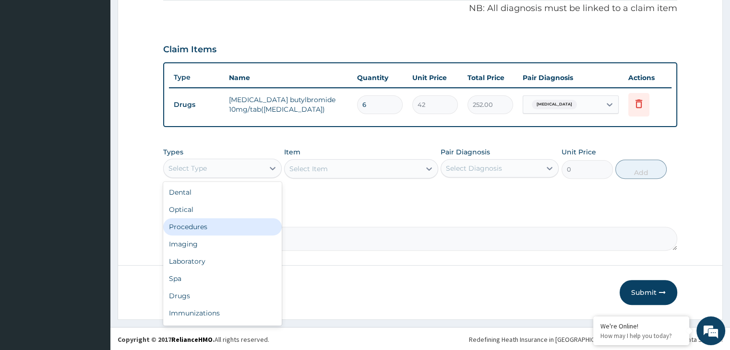
click at [197, 227] on div "Procedures" at bounding box center [222, 226] width 118 height 17
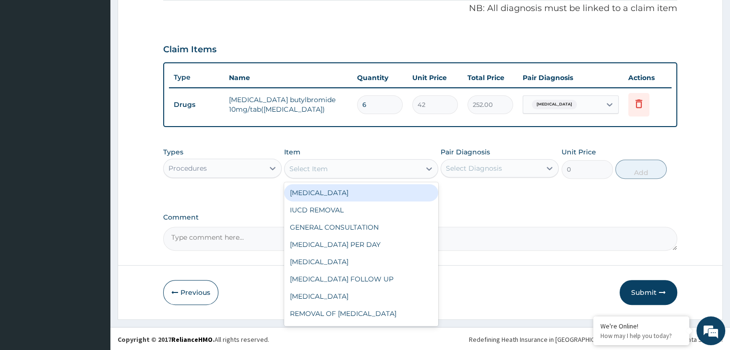
click at [308, 169] on div "Select Item" at bounding box center [309, 169] width 38 height 10
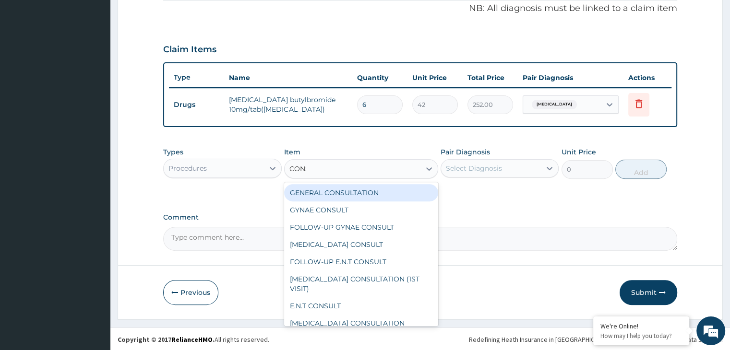
type input "CONSU"
type input "3000"
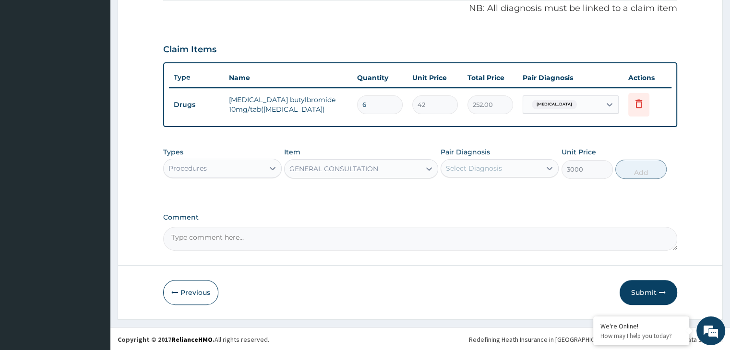
click at [519, 171] on div "Select Diagnosis" at bounding box center [491, 168] width 100 height 15
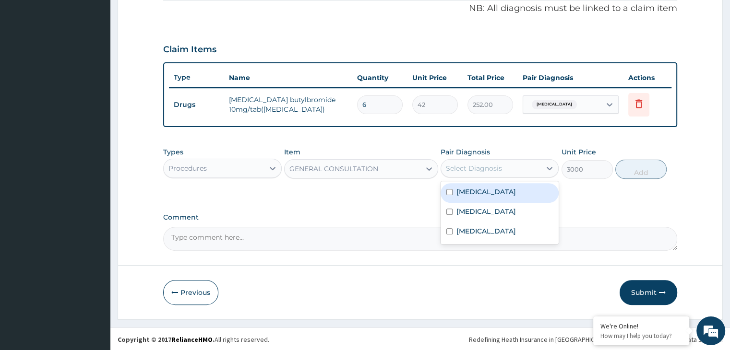
click at [478, 195] on label "Bacterial gastroenteritis" at bounding box center [487, 192] width 60 height 10
checkbox input "true"
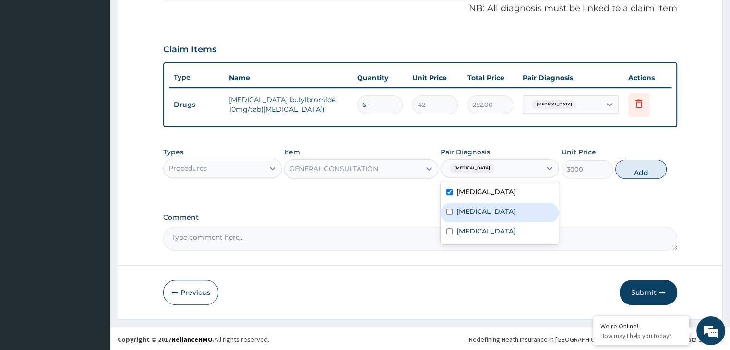
click at [476, 204] on div "Malaria" at bounding box center [500, 213] width 118 height 20
checkbox input "true"
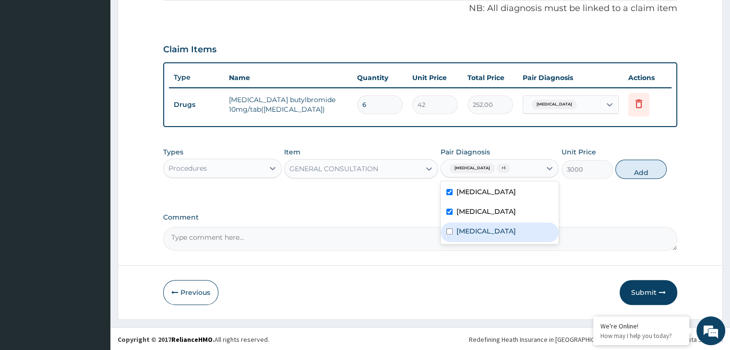
click at [470, 223] on div "Sepsis" at bounding box center [500, 233] width 118 height 20
checkbox input "true"
click at [631, 160] on button "Add" at bounding box center [640, 169] width 51 height 19
type input "0"
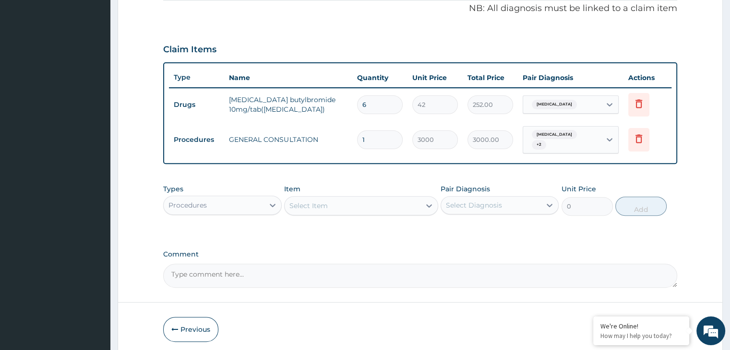
click at [193, 206] on div "Procedures" at bounding box center [188, 206] width 38 height 10
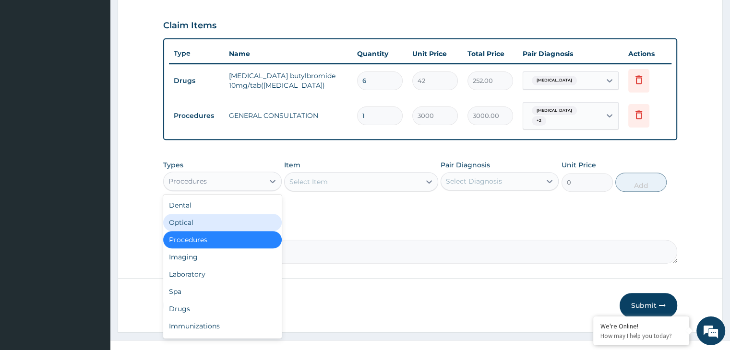
scroll to position [332, 0]
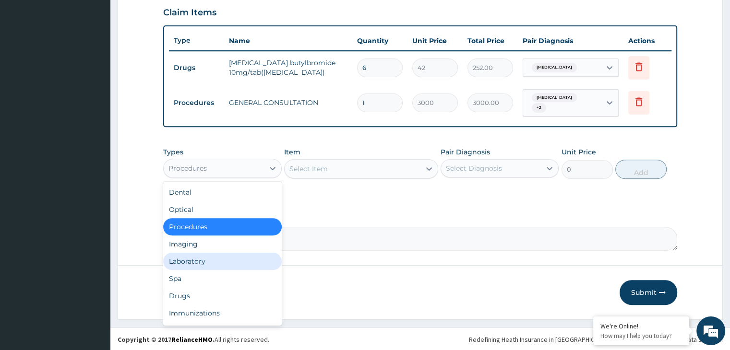
click at [200, 265] on div "Laboratory" at bounding box center [222, 261] width 118 height 17
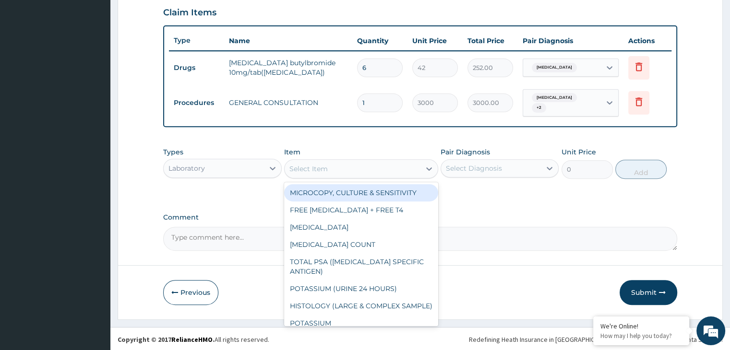
click at [312, 166] on div "Select Item" at bounding box center [309, 169] width 38 height 10
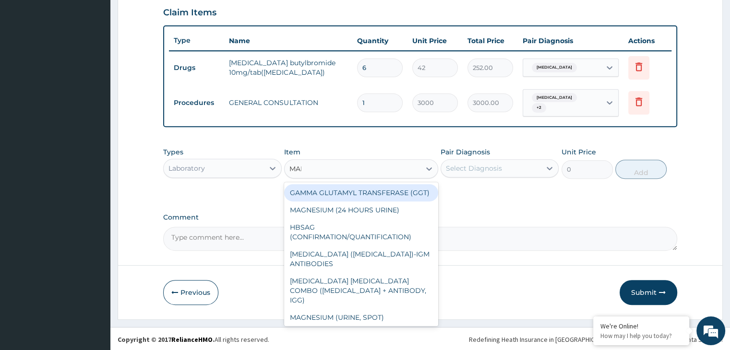
type input "MALA"
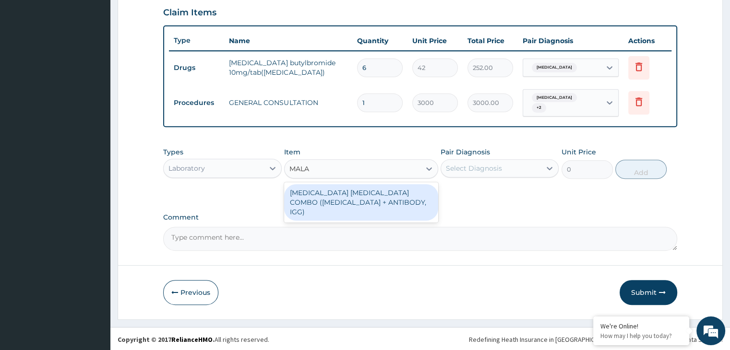
type input "1875"
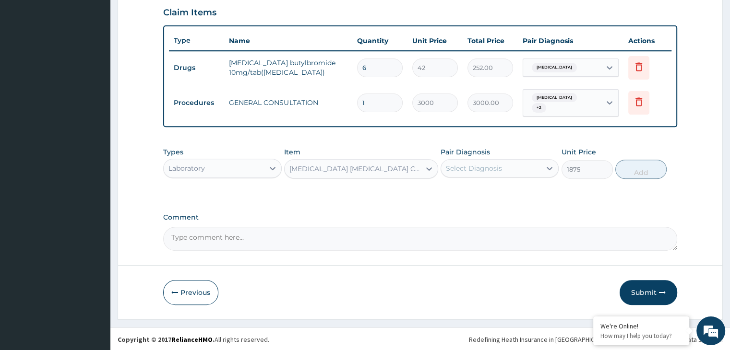
click at [485, 164] on div "Select Diagnosis" at bounding box center [474, 169] width 56 height 10
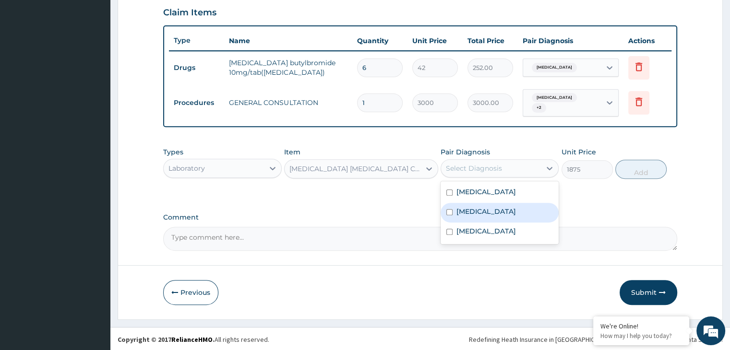
click at [472, 204] on div "Malaria" at bounding box center [500, 213] width 118 height 20
checkbox input "true"
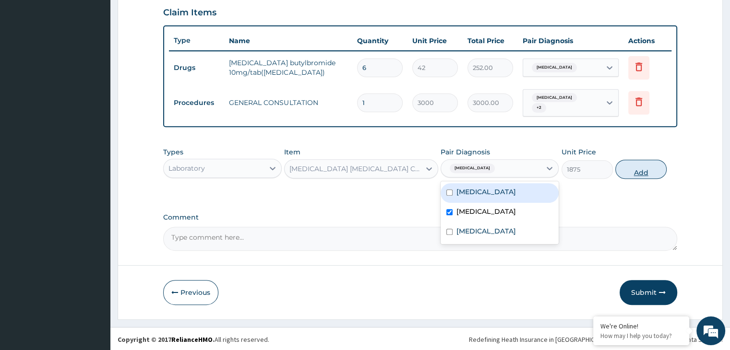
click at [641, 173] on button "Add" at bounding box center [640, 169] width 51 height 19
type input "0"
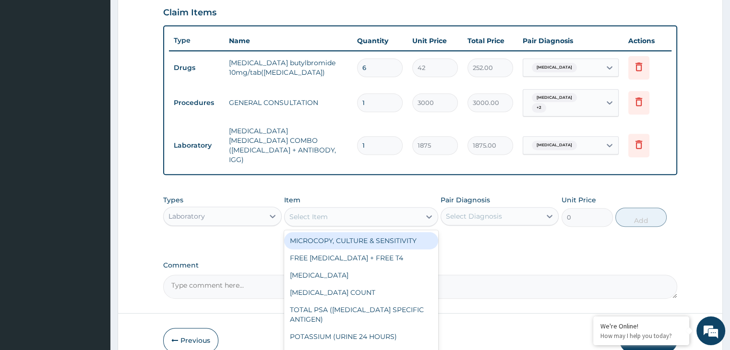
click at [285, 209] on div "Select Item" at bounding box center [353, 216] width 136 height 15
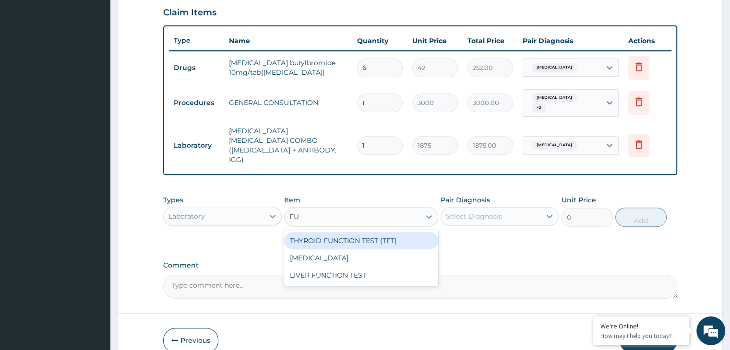
type input "FUL"
type input "3000"
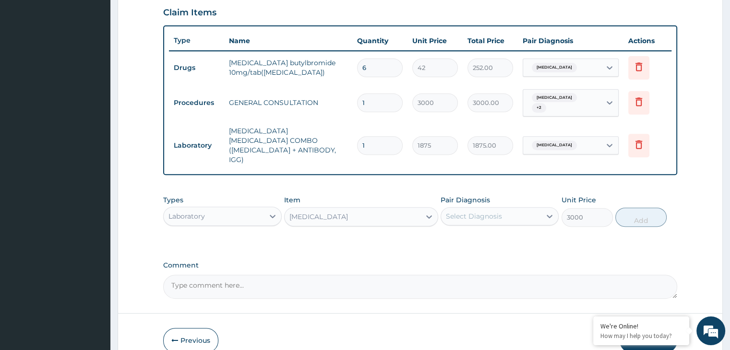
click at [488, 208] on div "Select Diagnosis" at bounding box center [500, 216] width 118 height 18
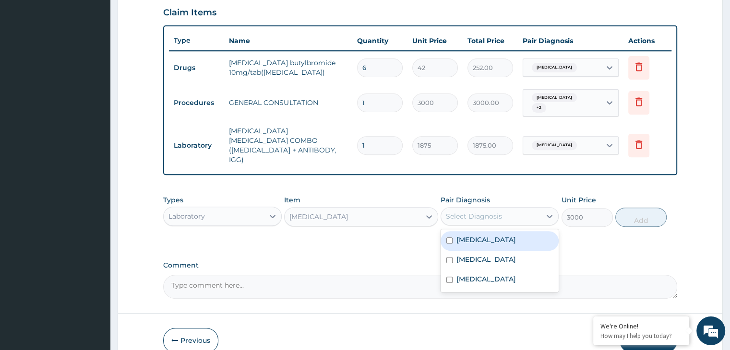
click at [469, 231] on div "Bacterial gastroenteritis" at bounding box center [500, 241] width 118 height 20
checkbox input "true"
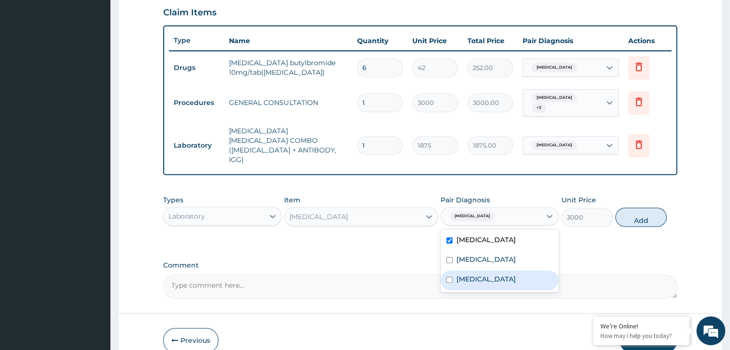
click at [480, 277] on textarea "Comment" at bounding box center [420, 287] width 514 height 24
click at [496, 210] on div "Bacterial gastroenteritis" at bounding box center [471, 216] width 50 height 12
click at [477, 275] on label "Sepsis" at bounding box center [487, 280] width 60 height 10
checkbox input "true"
click at [636, 208] on button "Add" at bounding box center [640, 217] width 51 height 19
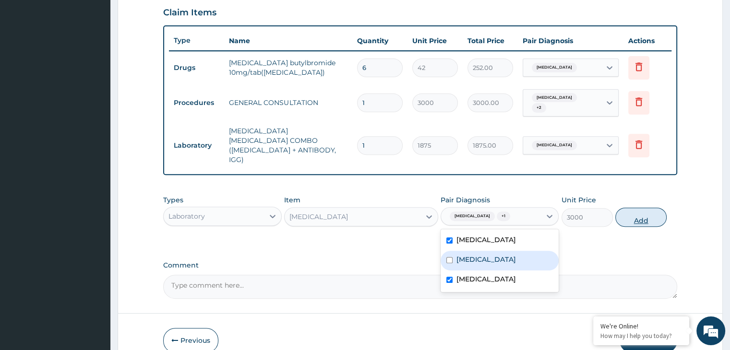
type input "0"
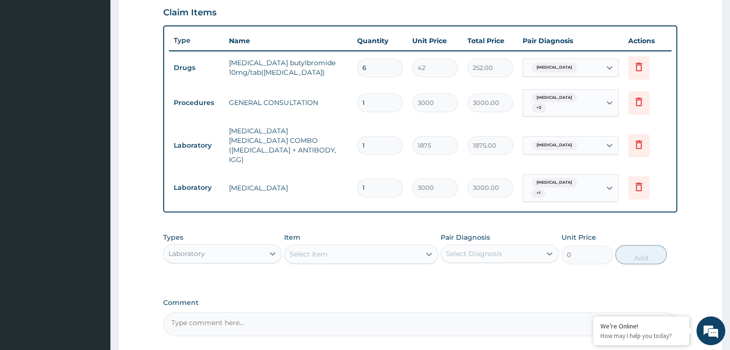
click at [209, 246] on div "Laboratory" at bounding box center [214, 253] width 100 height 15
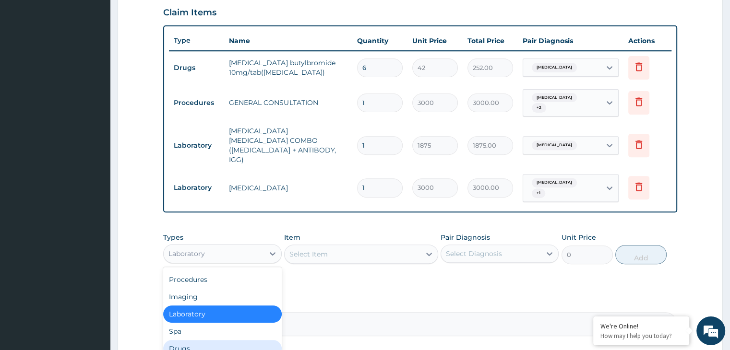
click at [193, 340] on div "Drugs" at bounding box center [222, 348] width 118 height 17
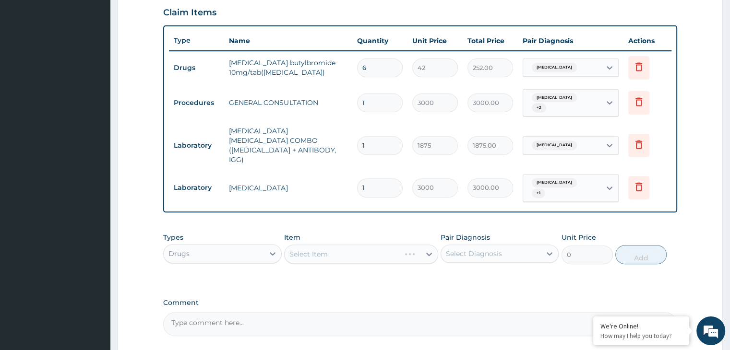
click at [323, 245] on div "Select Item" at bounding box center [361, 254] width 154 height 19
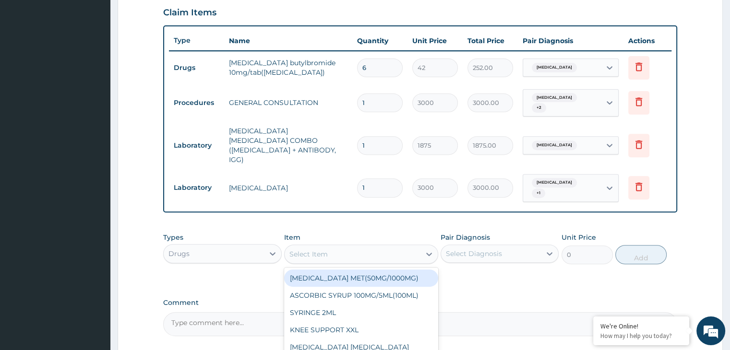
click at [338, 247] on div "Select Item" at bounding box center [353, 254] width 136 height 15
type input "ARTEME"
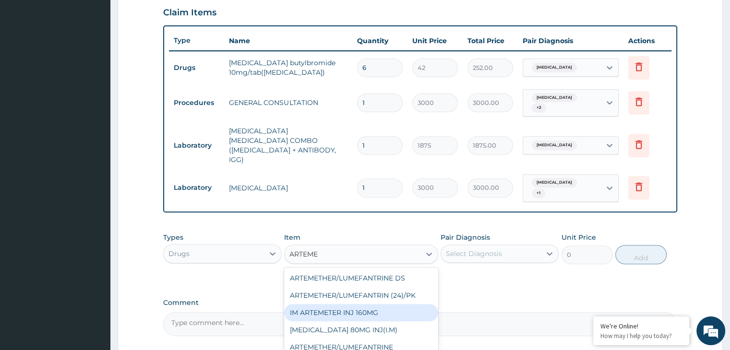
type input "1000"
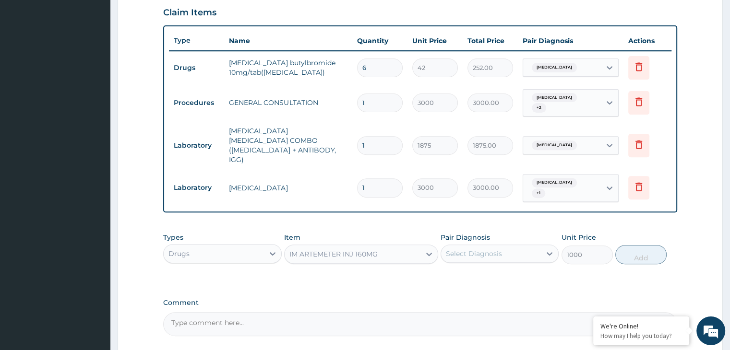
click at [508, 246] on div "Select Diagnosis" at bounding box center [491, 253] width 100 height 15
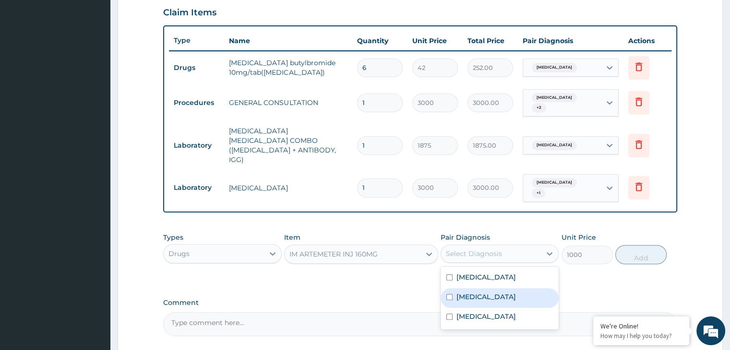
click at [480, 292] on label "Malaria" at bounding box center [487, 297] width 60 height 10
checkbox input "true"
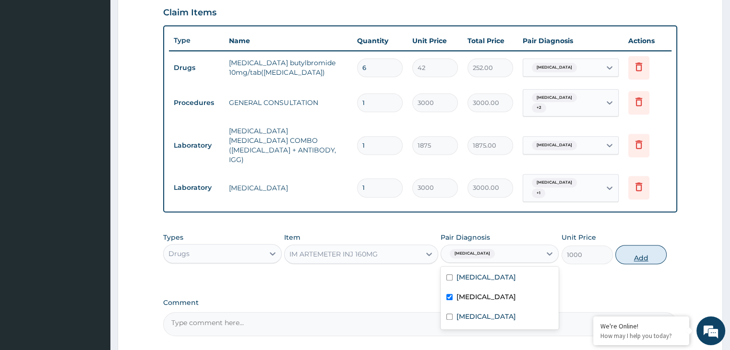
click at [638, 245] on button "Add" at bounding box center [640, 254] width 51 height 19
type input "0"
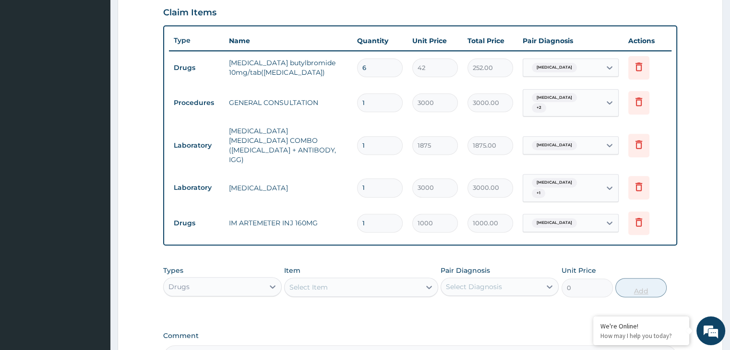
type input "0.00"
type input "3"
type input "3000.00"
type input "3"
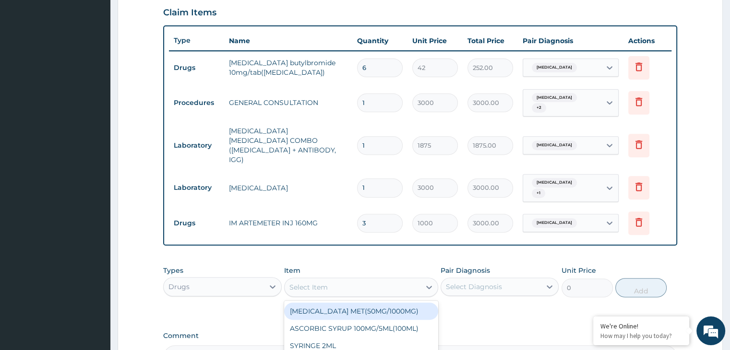
click at [360, 280] on div "Select Item" at bounding box center [353, 287] width 136 height 15
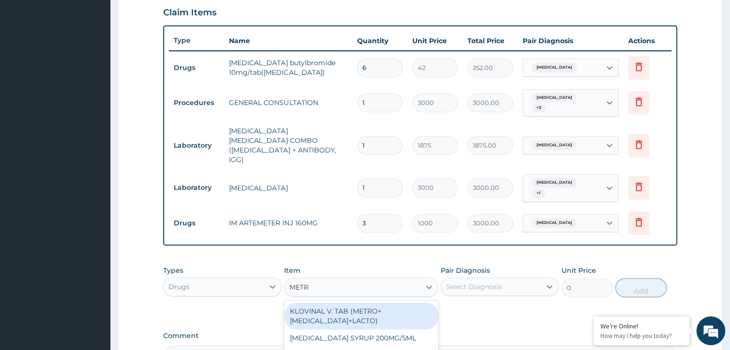
type input "METRO"
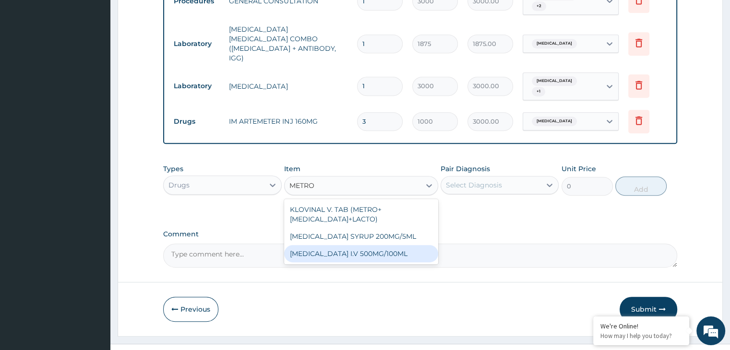
scroll to position [434, 0]
click at [396, 244] on div "METRONIDAZOLE I.V 500MG/100ML" at bounding box center [361, 252] width 154 height 17
type input "700"
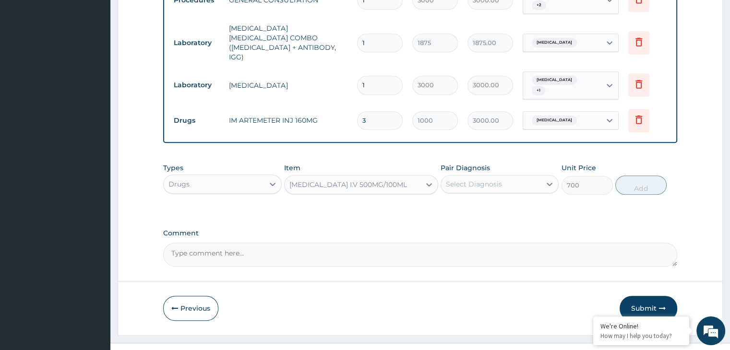
click at [530, 177] on div "Select Diagnosis" at bounding box center [491, 184] width 100 height 15
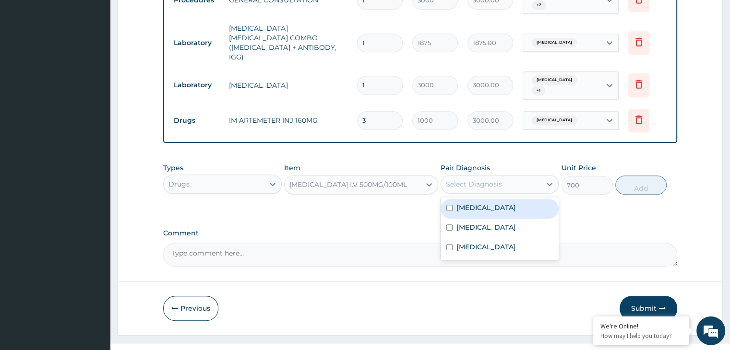
click at [493, 203] on label "Bacterial gastroenteritis" at bounding box center [487, 208] width 60 height 10
checkbox input "true"
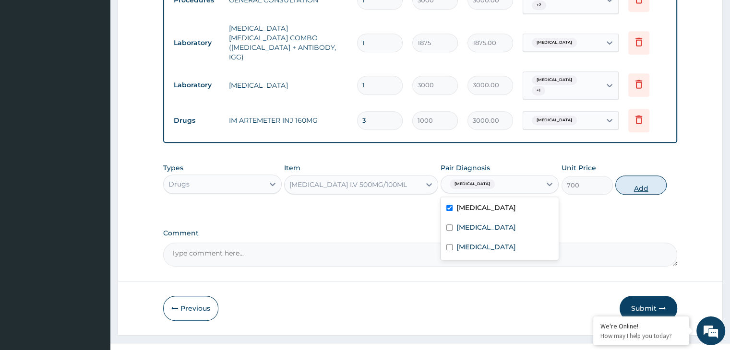
click at [651, 176] on button "Add" at bounding box center [640, 185] width 51 height 19
type input "0"
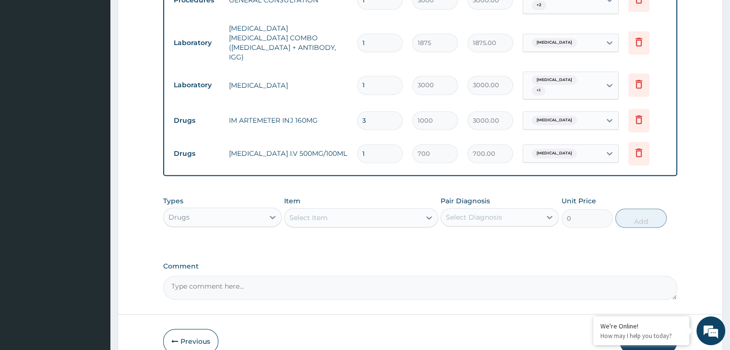
click at [319, 196] on div "Item Select Item" at bounding box center [361, 212] width 154 height 32
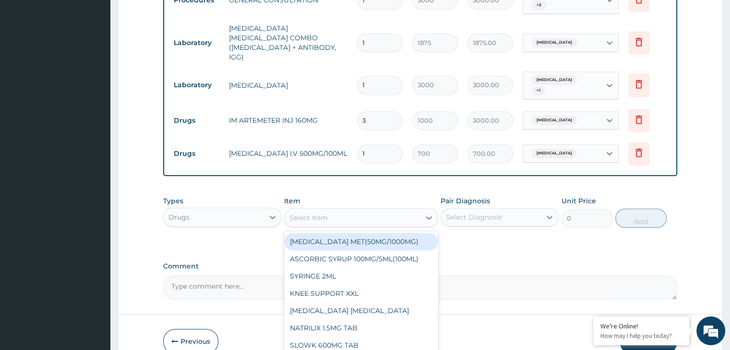
click at [310, 210] on div "Select Item" at bounding box center [353, 217] width 136 height 15
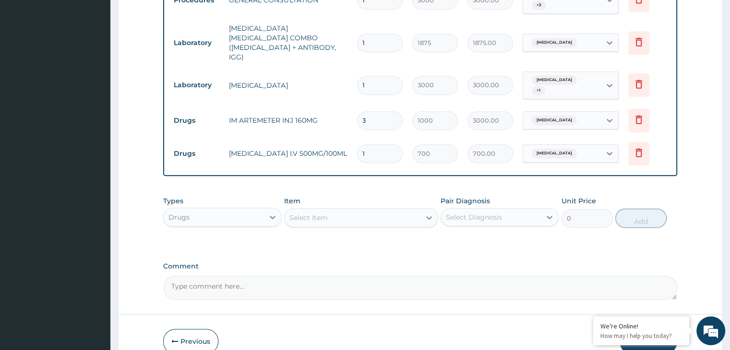
click at [388, 145] on input "1" at bounding box center [380, 154] width 46 height 19
type input "0.00"
type input "2"
type input "1400.00"
type input "2"
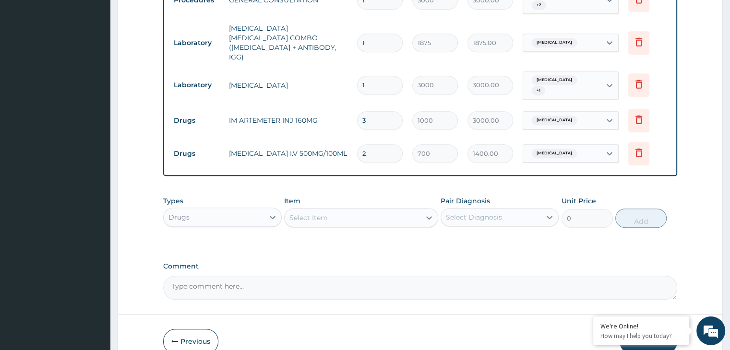
click at [330, 210] on div "Select Item" at bounding box center [353, 217] width 136 height 15
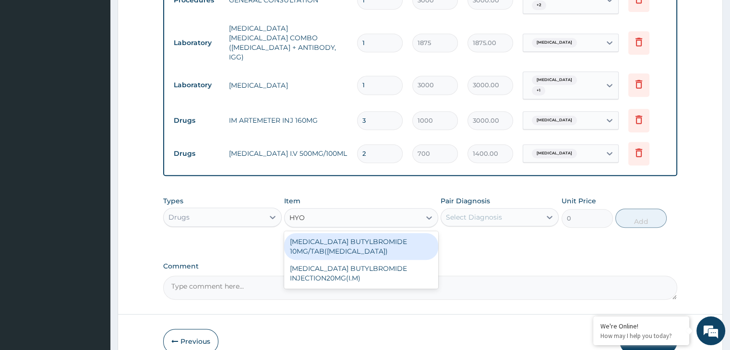
type input "HYOS"
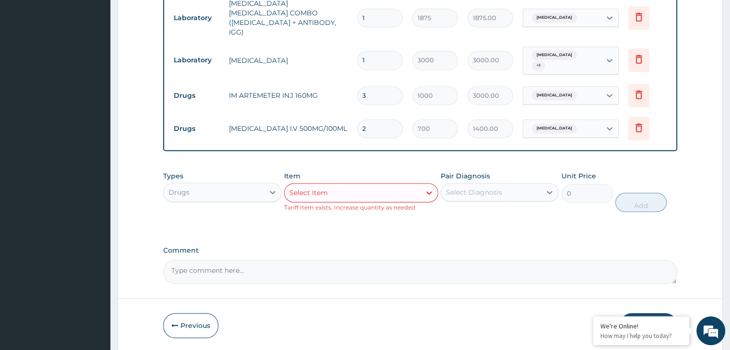
scroll to position [477, 0]
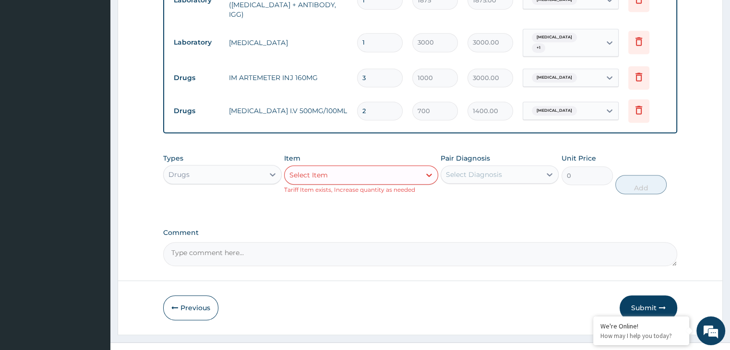
click at [339, 168] on div "Select Item" at bounding box center [353, 175] width 136 height 15
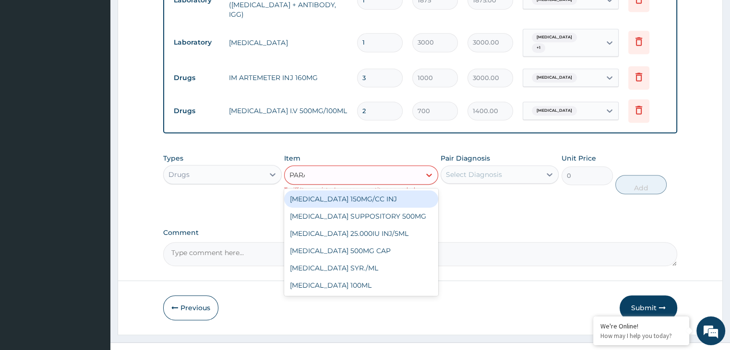
type input "PARAC"
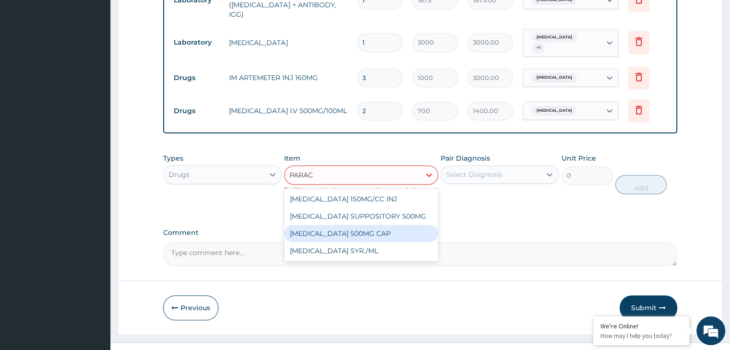
click at [346, 225] on div "PARACETAMOL 500MG CAP" at bounding box center [361, 233] width 154 height 17
type input "14"
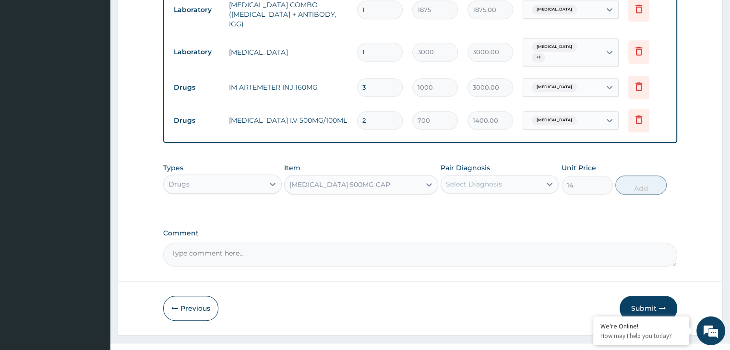
click at [522, 177] on div "Select Diagnosis" at bounding box center [491, 184] width 100 height 15
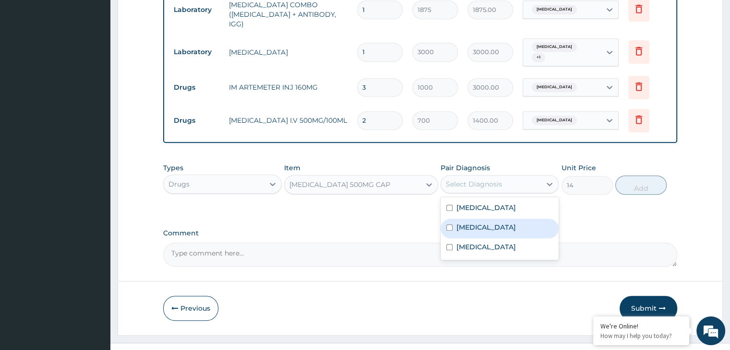
click at [479, 223] on label "Malaria" at bounding box center [487, 228] width 60 height 10
checkbox input "true"
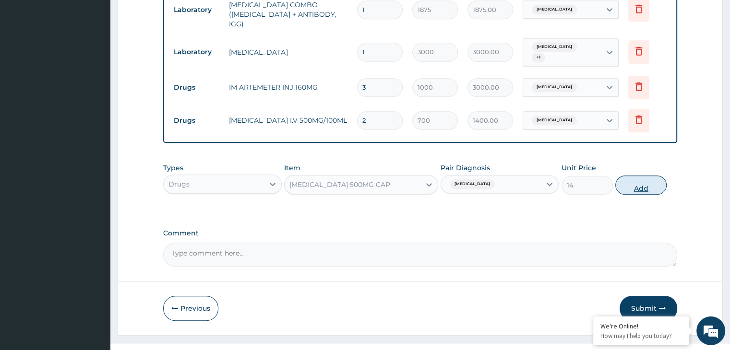
click at [632, 176] on button "Add" at bounding box center [640, 185] width 51 height 19
type input "0"
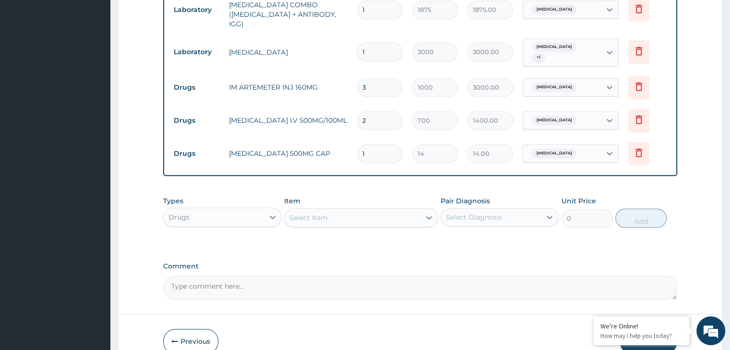
type input "18"
type input "252.00"
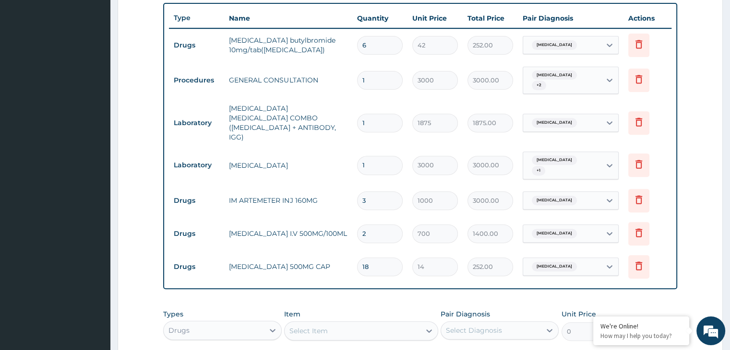
scroll to position [501, 0]
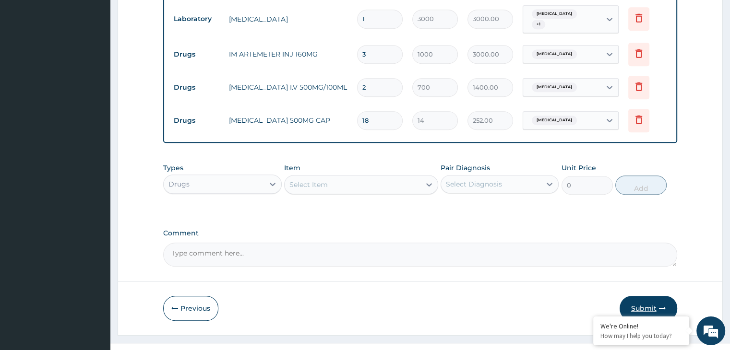
type input "18"
click at [656, 296] on button "Submit" at bounding box center [649, 308] width 58 height 25
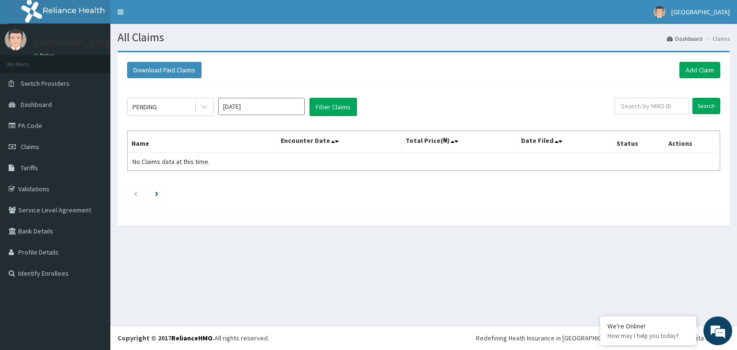
click at [280, 202] on div "PENDING [DATE] Filter Claims Search Name Encounter Date Total Price(₦) Date Fil…" at bounding box center [423, 148] width 603 height 128
click at [636, 108] on input "text" at bounding box center [652, 106] width 74 height 16
click at [643, 105] on input "text" at bounding box center [652, 106] width 74 height 16
click at [674, 219] on div at bounding box center [424, 221] width 613 height 10
